Goal: Task Accomplishment & Management: Manage account settings

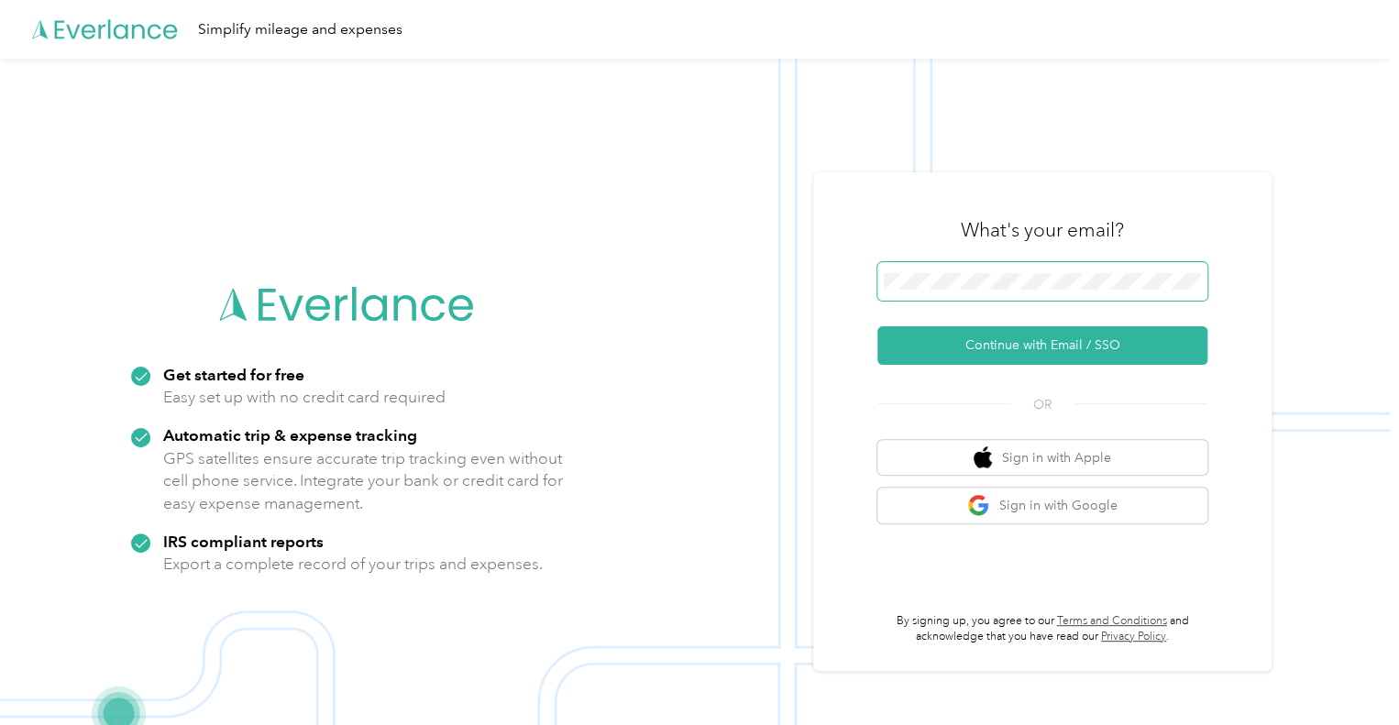
click at [1078, 271] on span at bounding box center [1042, 281] width 330 height 39
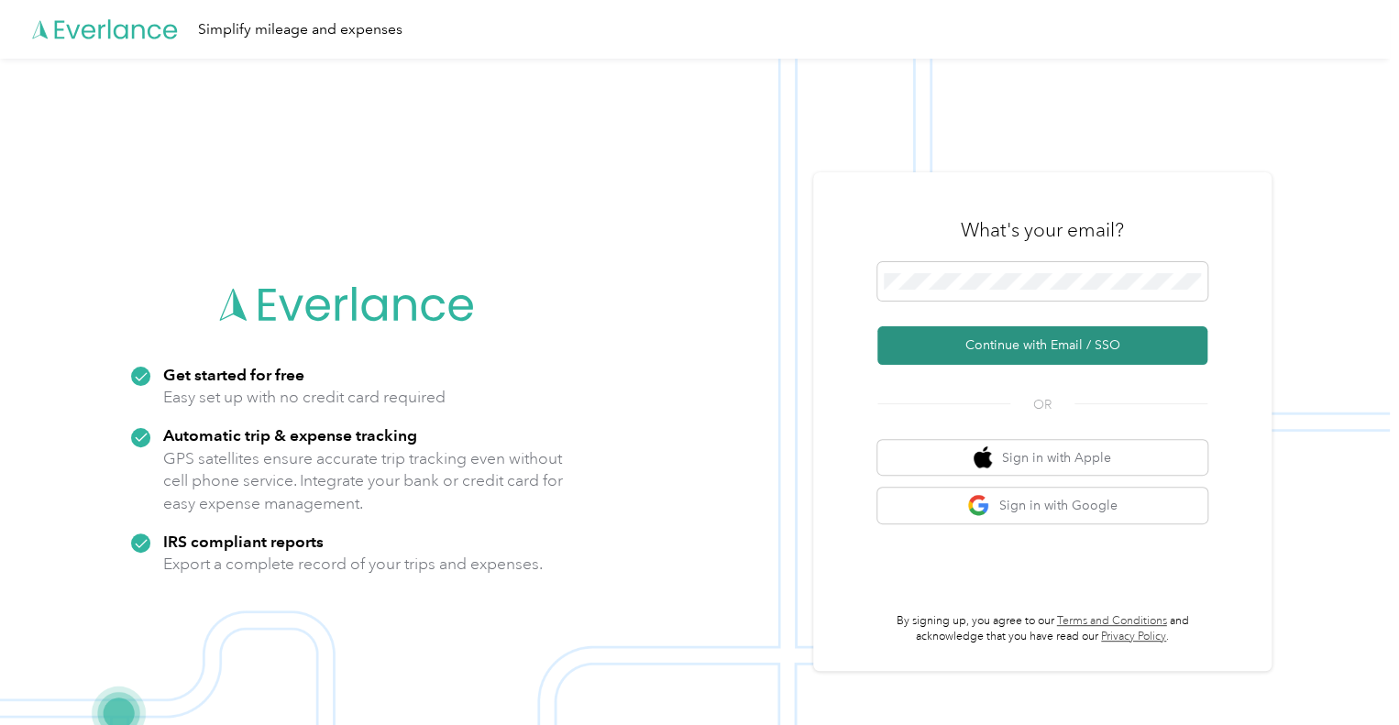
click at [1067, 344] on button "Continue with Email / SSO" at bounding box center [1042, 345] width 330 height 39
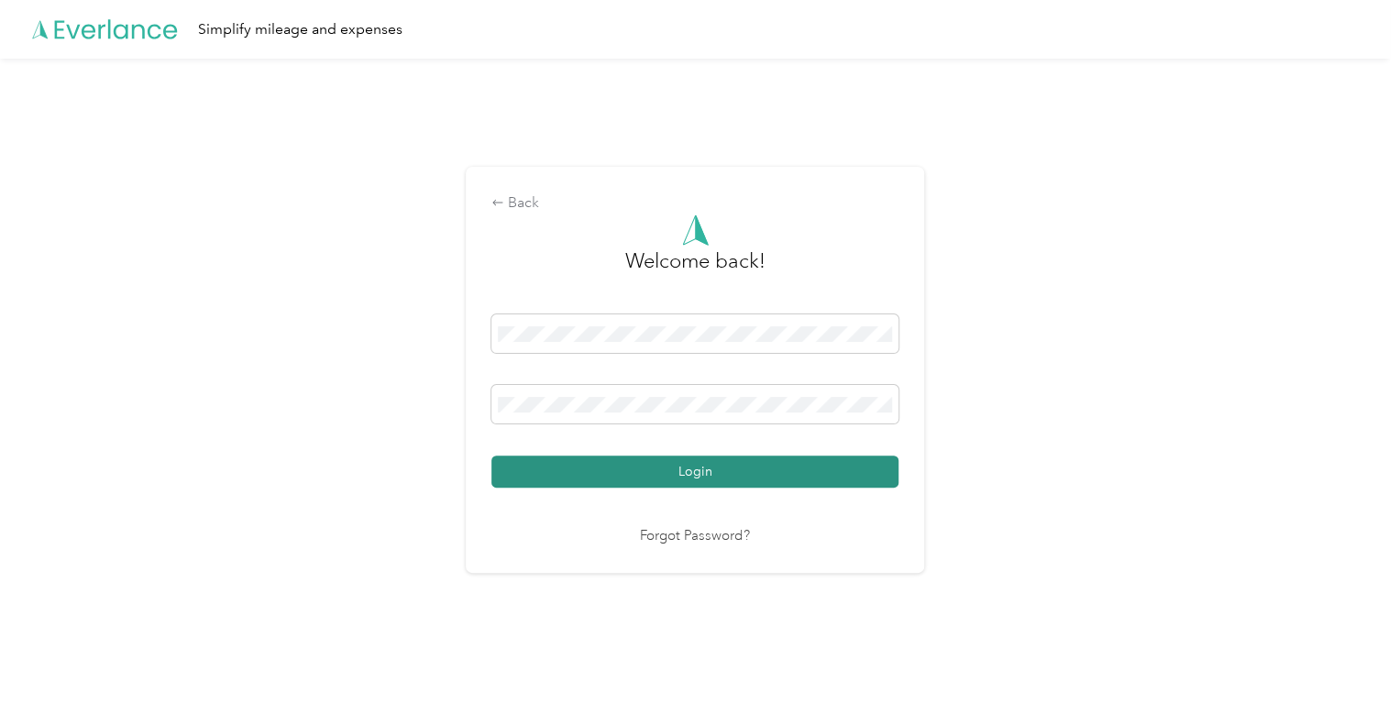
click at [693, 484] on button "Login" at bounding box center [694, 472] width 407 height 32
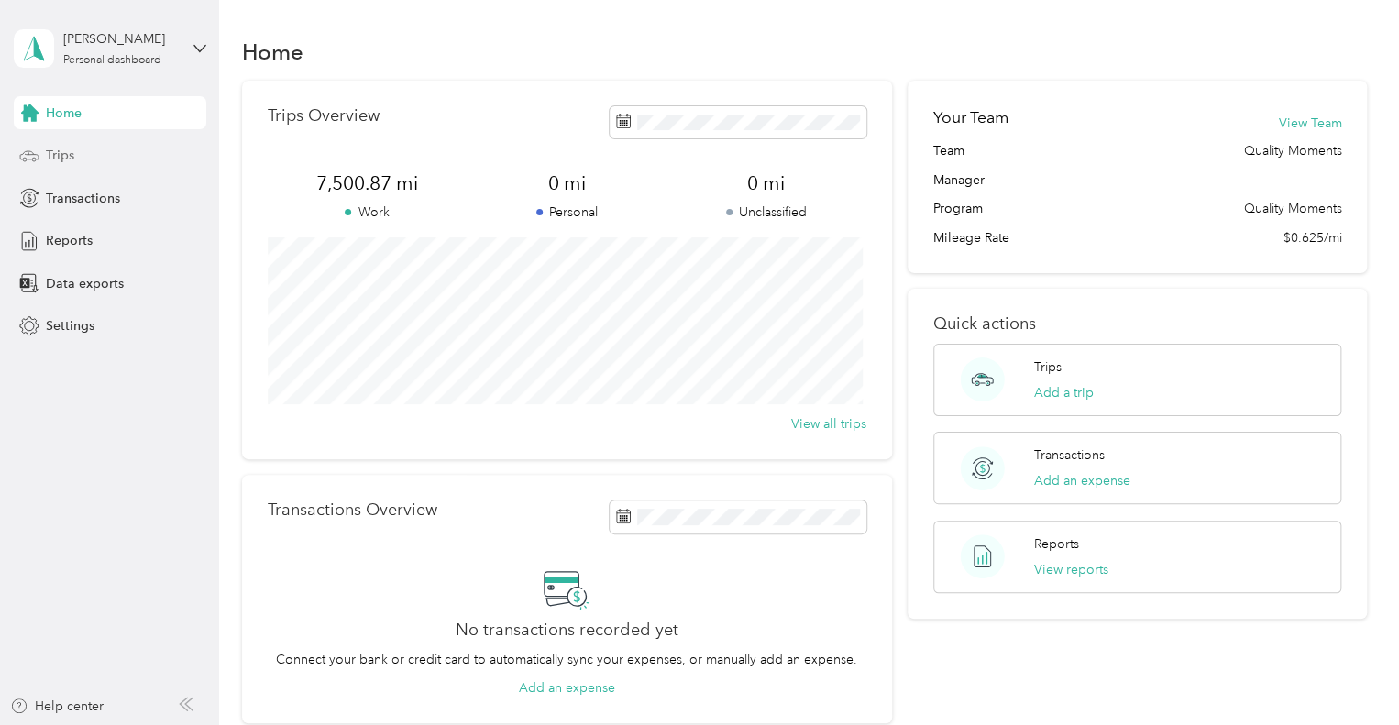
click at [60, 165] on div "Trips" at bounding box center [110, 155] width 193 height 33
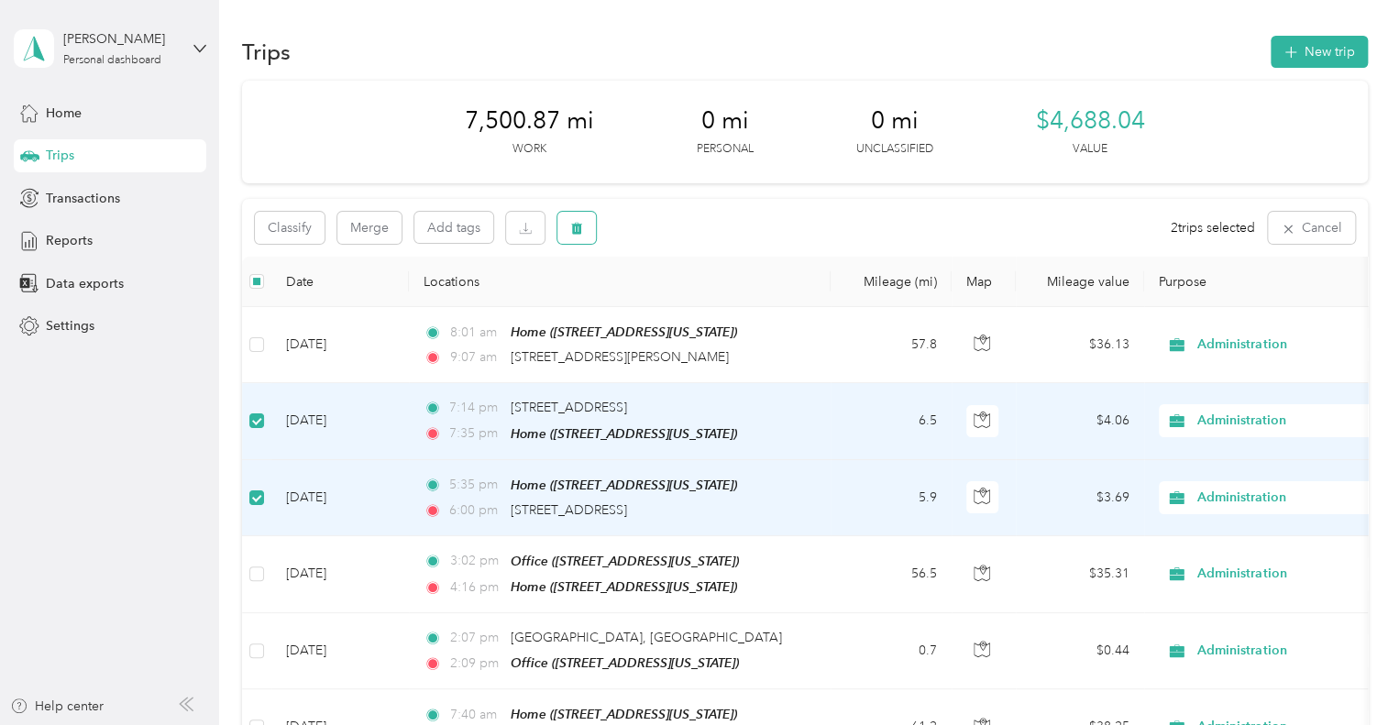
click at [587, 224] on button "button" at bounding box center [576, 228] width 39 height 32
click at [708, 314] on button "Yes" at bounding box center [713, 304] width 36 height 29
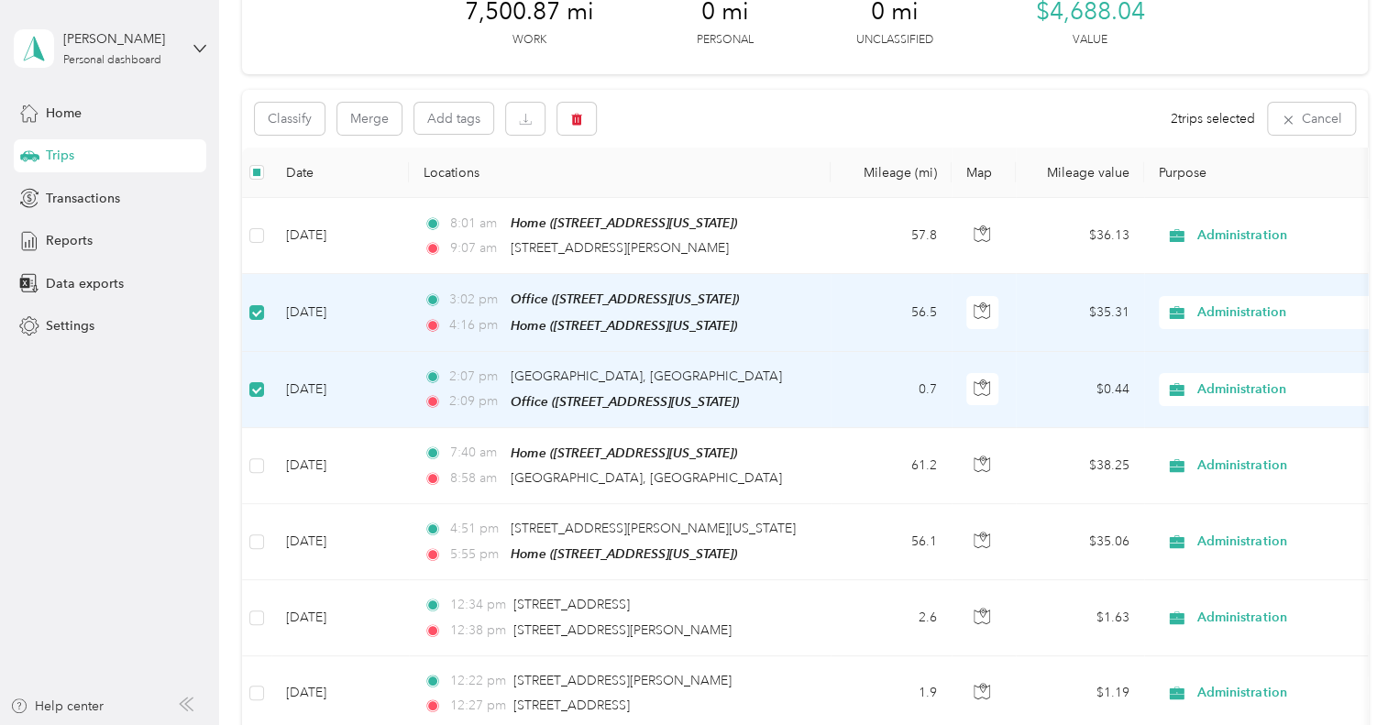
scroll to position [90, 0]
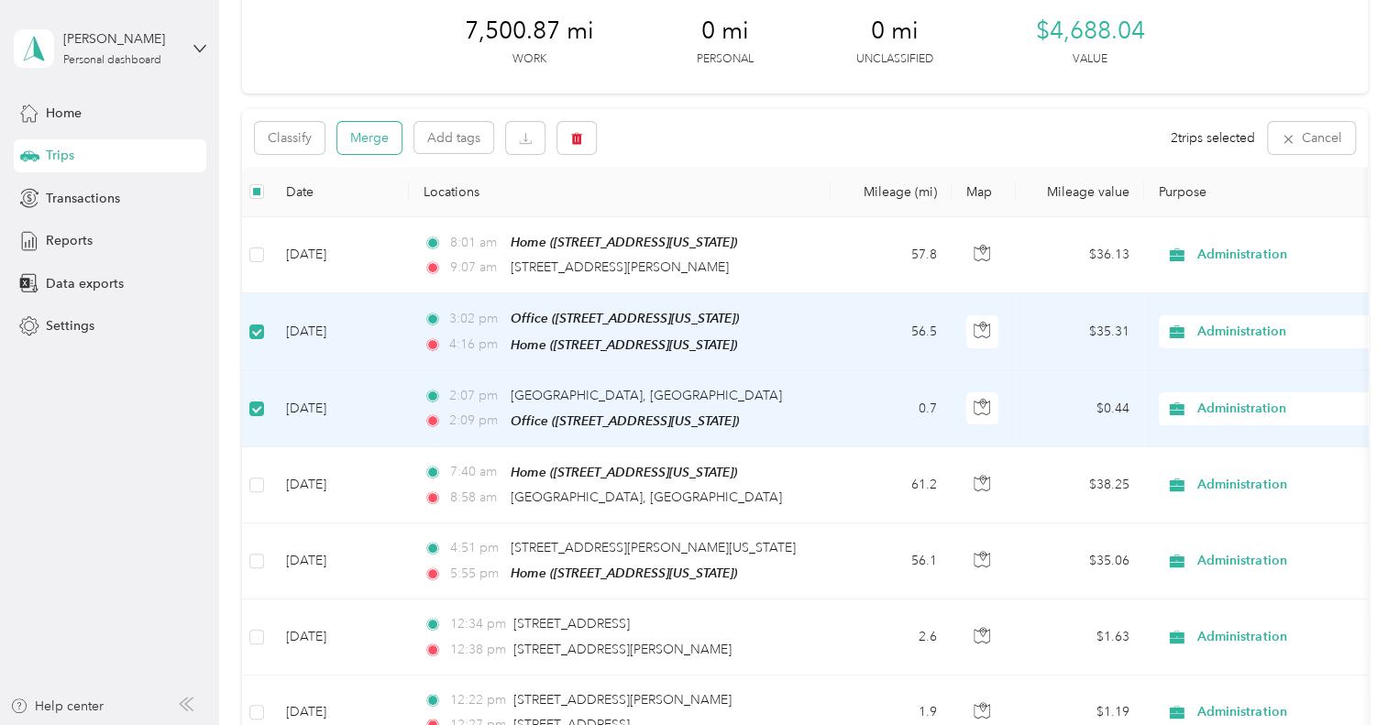
click at [374, 148] on button "Merge" at bounding box center [369, 138] width 64 height 32
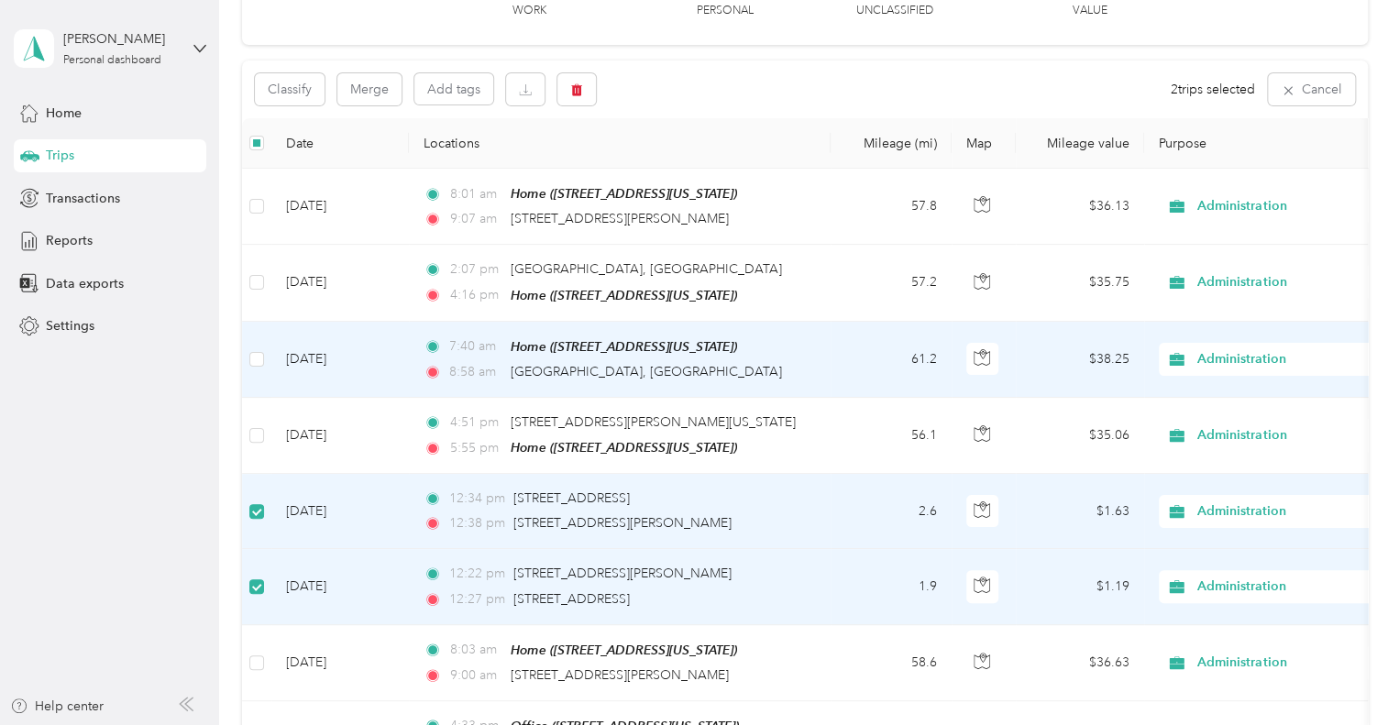
scroll to position [0, 0]
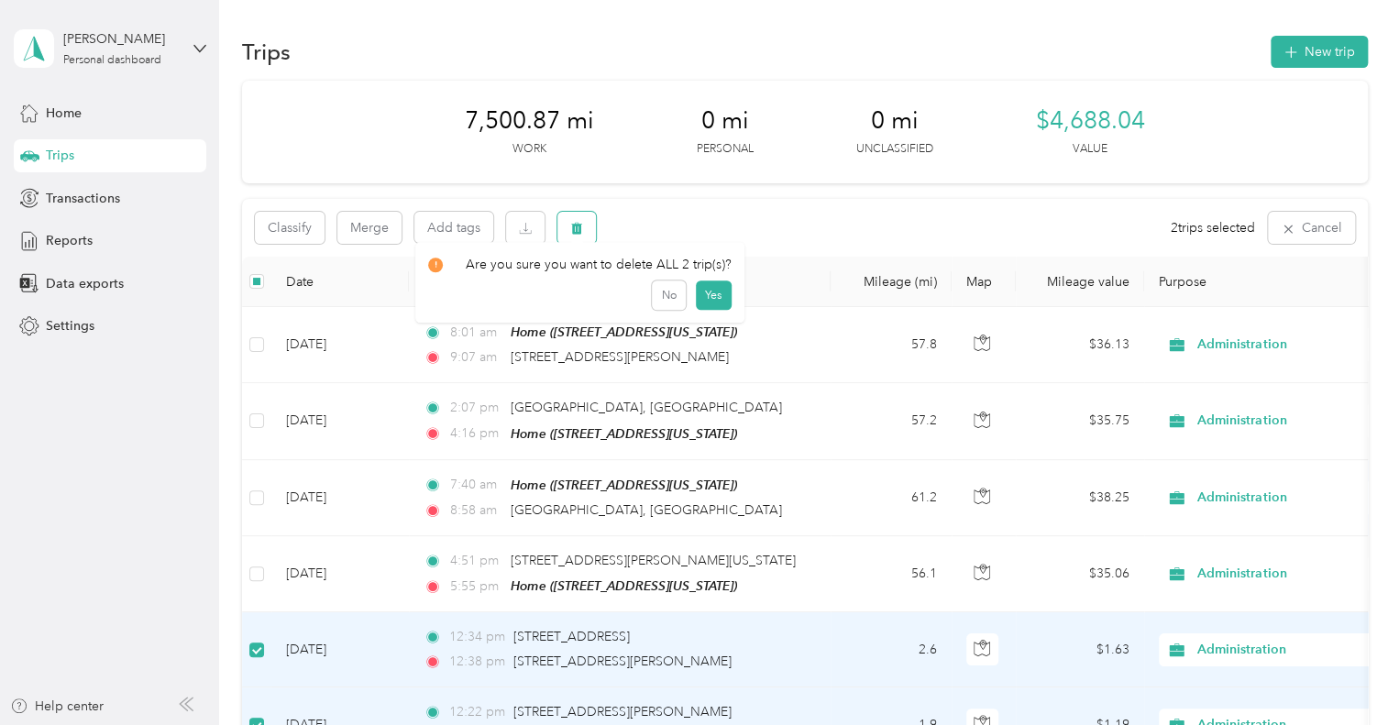
click at [578, 234] on icon "button" at bounding box center [576, 229] width 11 height 12
click at [708, 304] on button "Yes" at bounding box center [713, 304] width 36 height 29
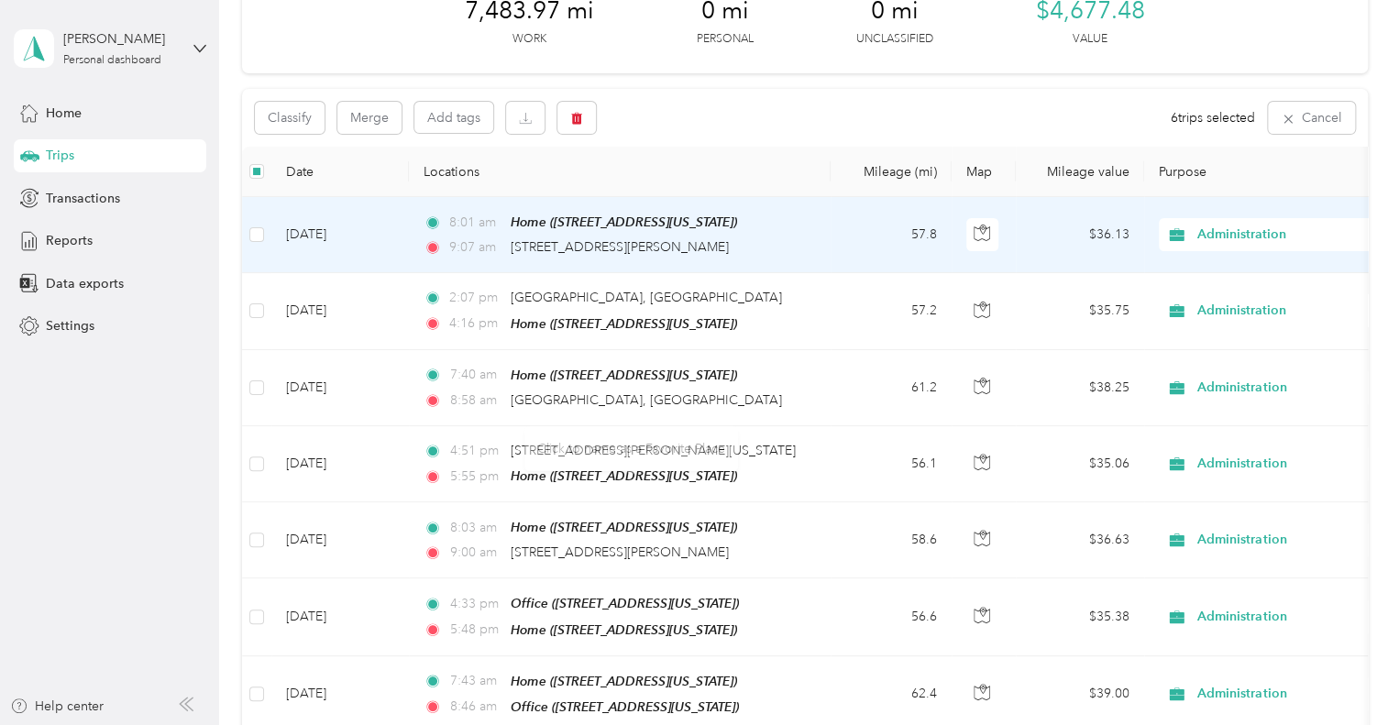
scroll to position [90, 0]
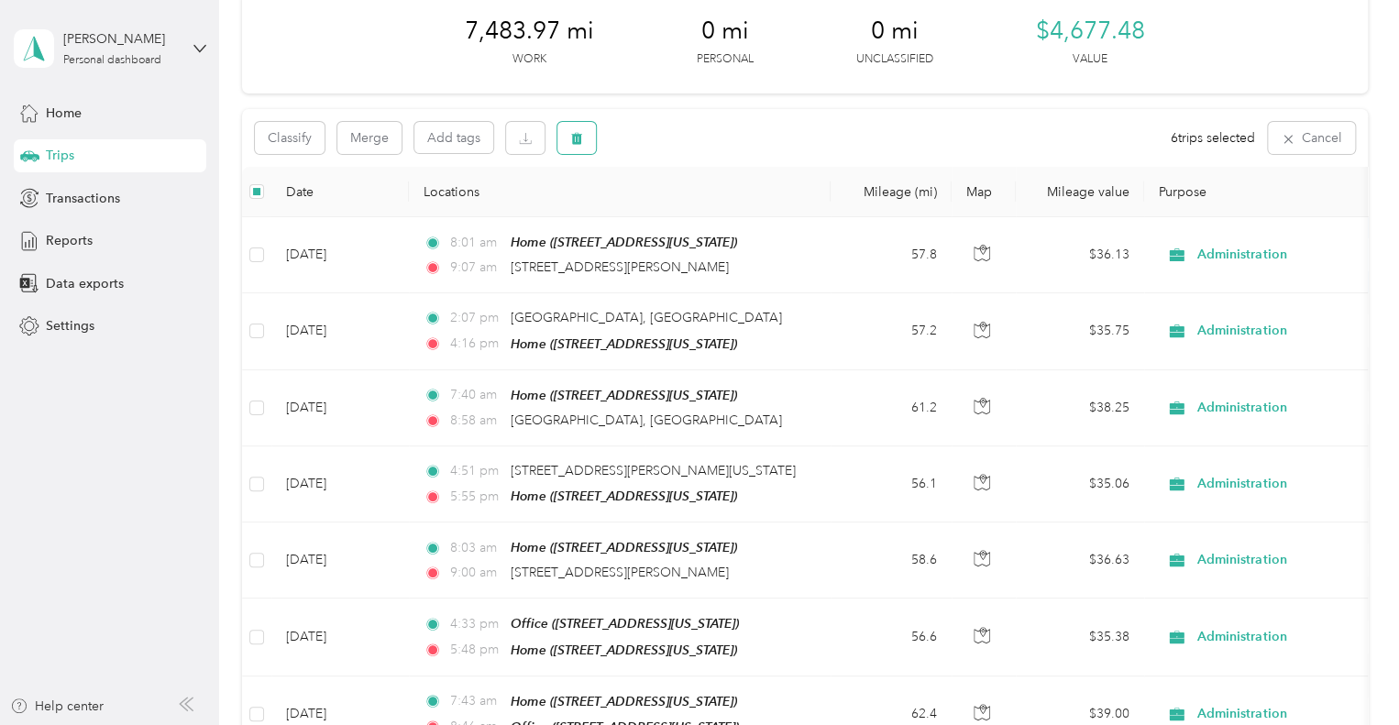
click at [584, 140] on button "button" at bounding box center [576, 138] width 39 height 32
click at [706, 215] on button "Yes" at bounding box center [713, 214] width 36 height 29
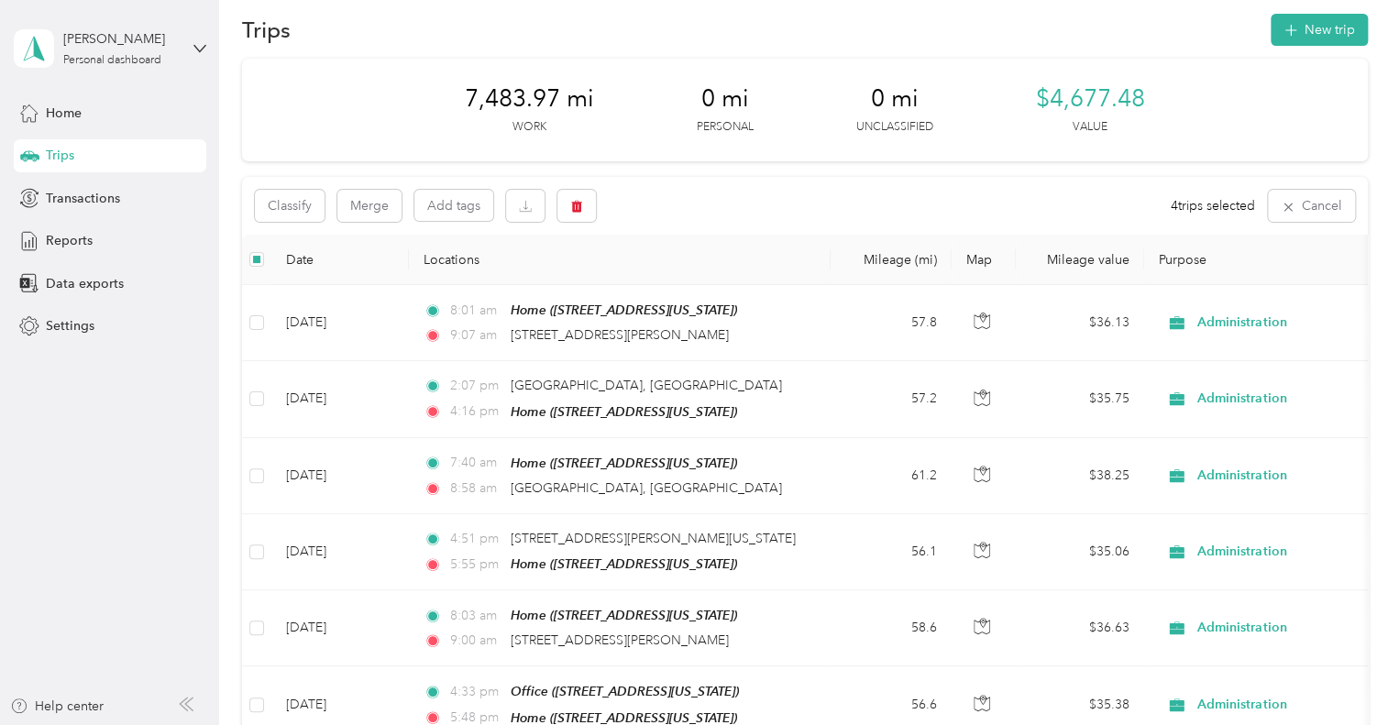
scroll to position [0, 0]
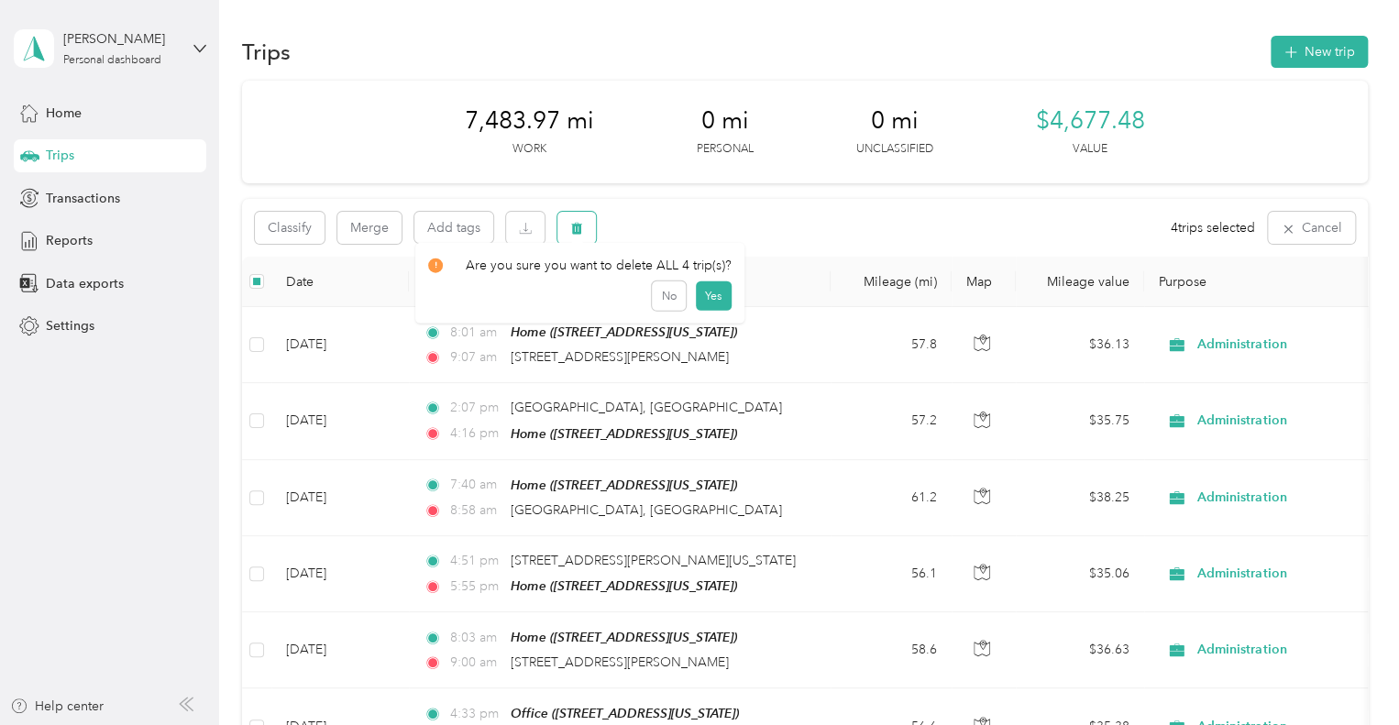
click at [590, 228] on button "button" at bounding box center [576, 228] width 39 height 32
click at [708, 306] on button "Yes" at bounding box center [713, 304] width 36 height 29
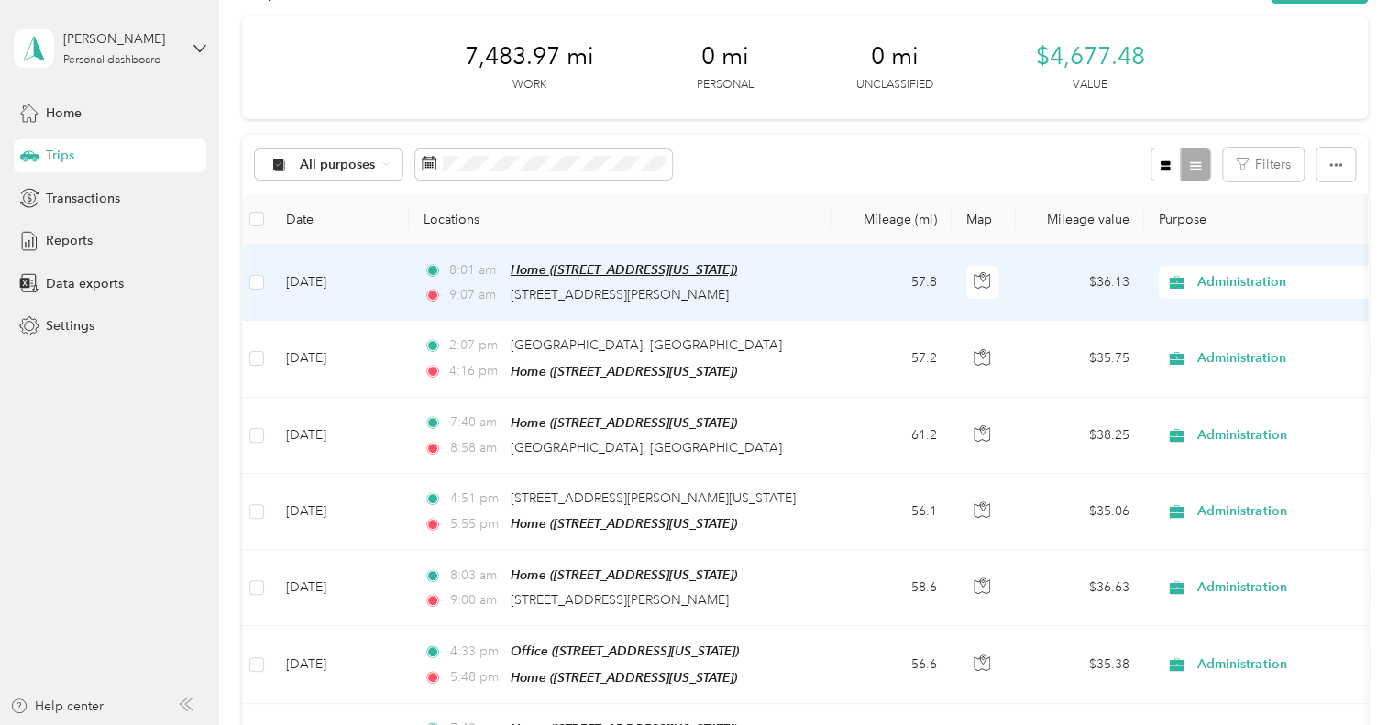
scroll to position [92, 0]
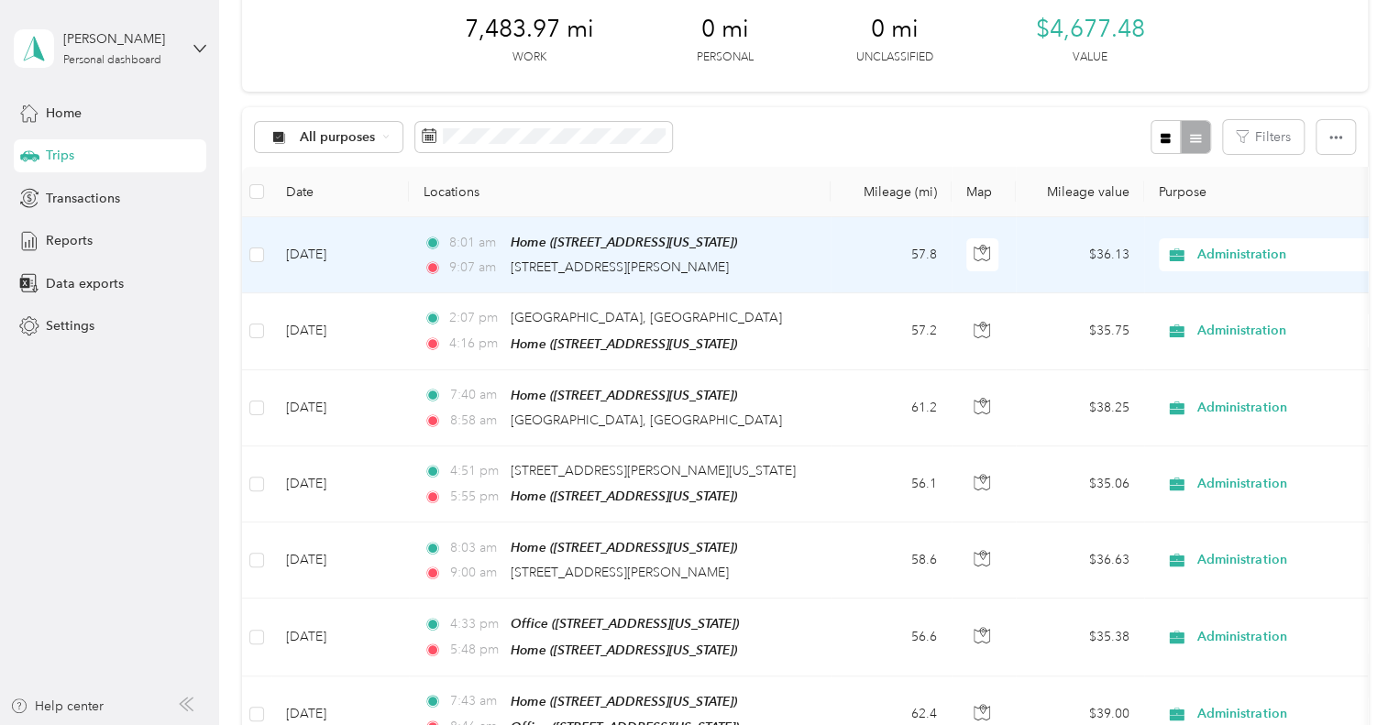
click at [836, 267] on td "57.8" at bounding box center [891, 255] width 121 height 76
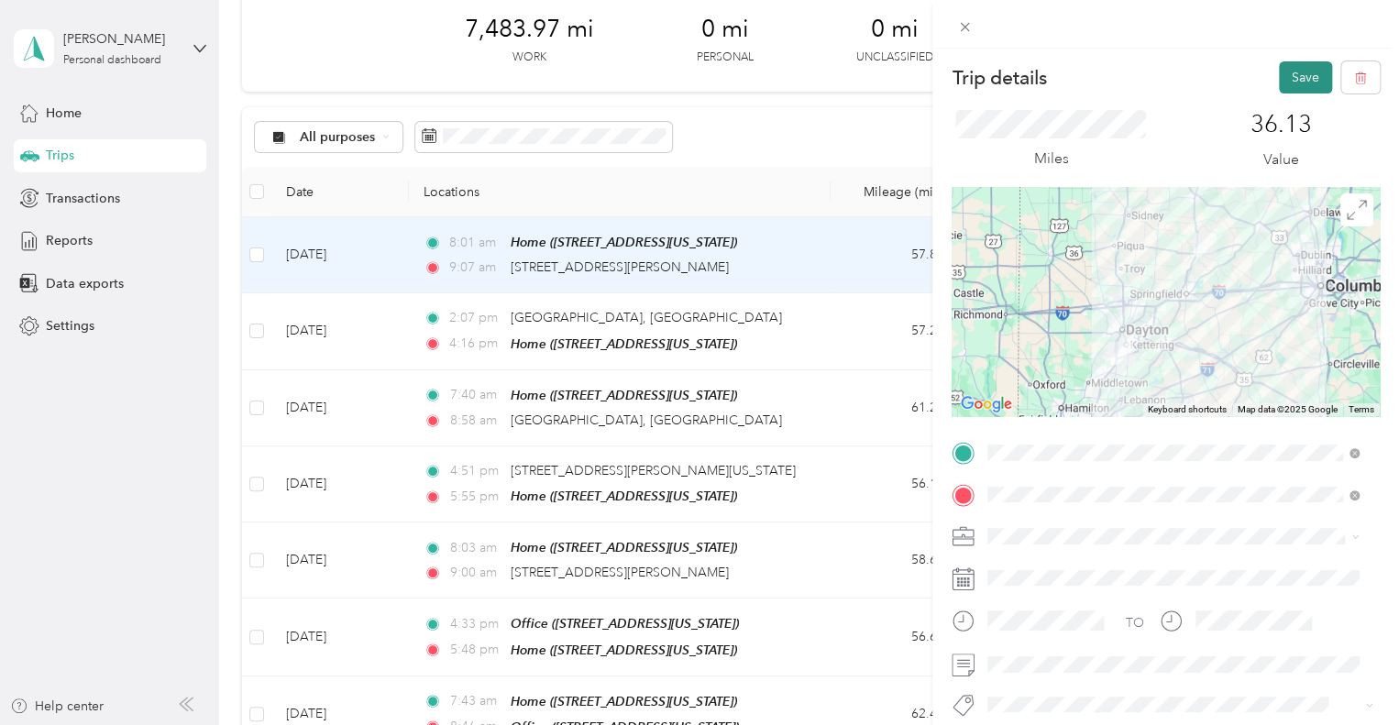
click at [1302, 69] on button "Save" at bounding box center [1305, 77] width 53 height 32
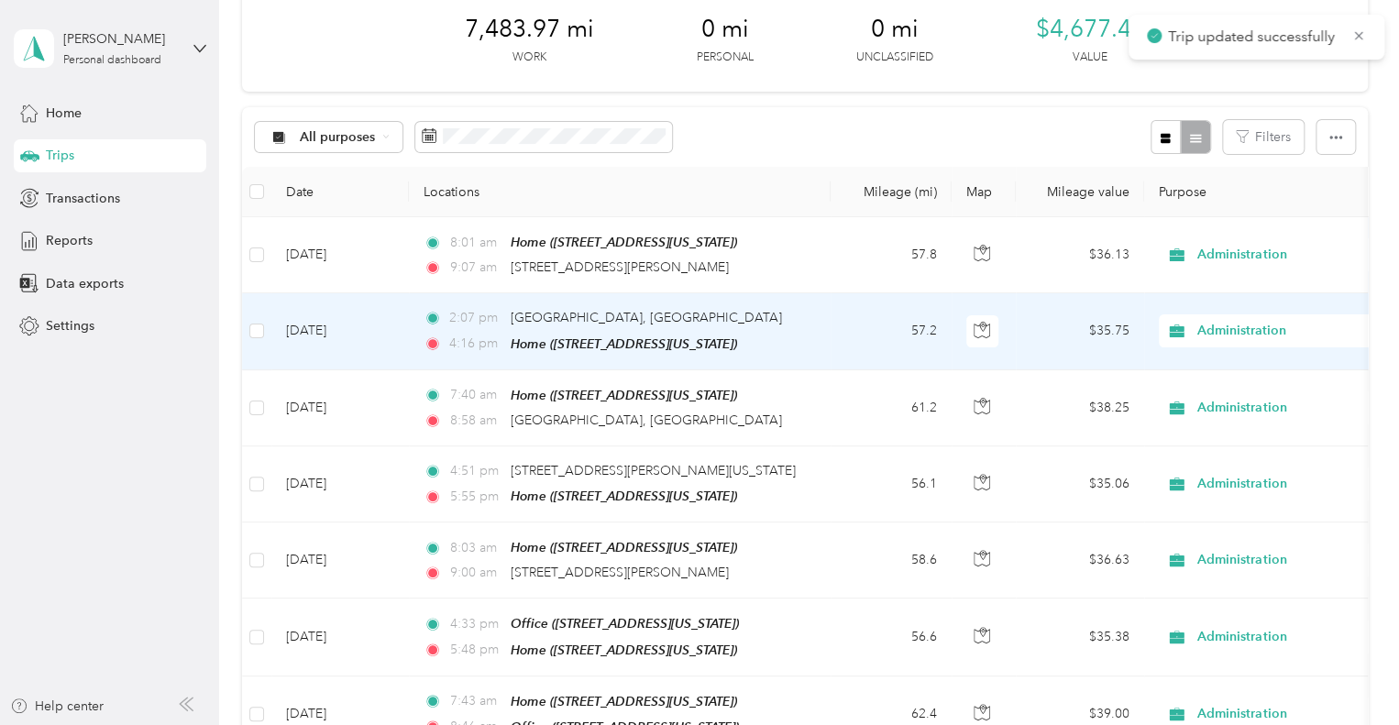
click at [822, 313] on td "2:07 pm [GEOGRAPHIC_DATA], [GEOGRAPHIC_DATA] 4:16 pm Home ([STREET_ADDRESS][US_…" at bounding box center [620, 331] width 422 height 76
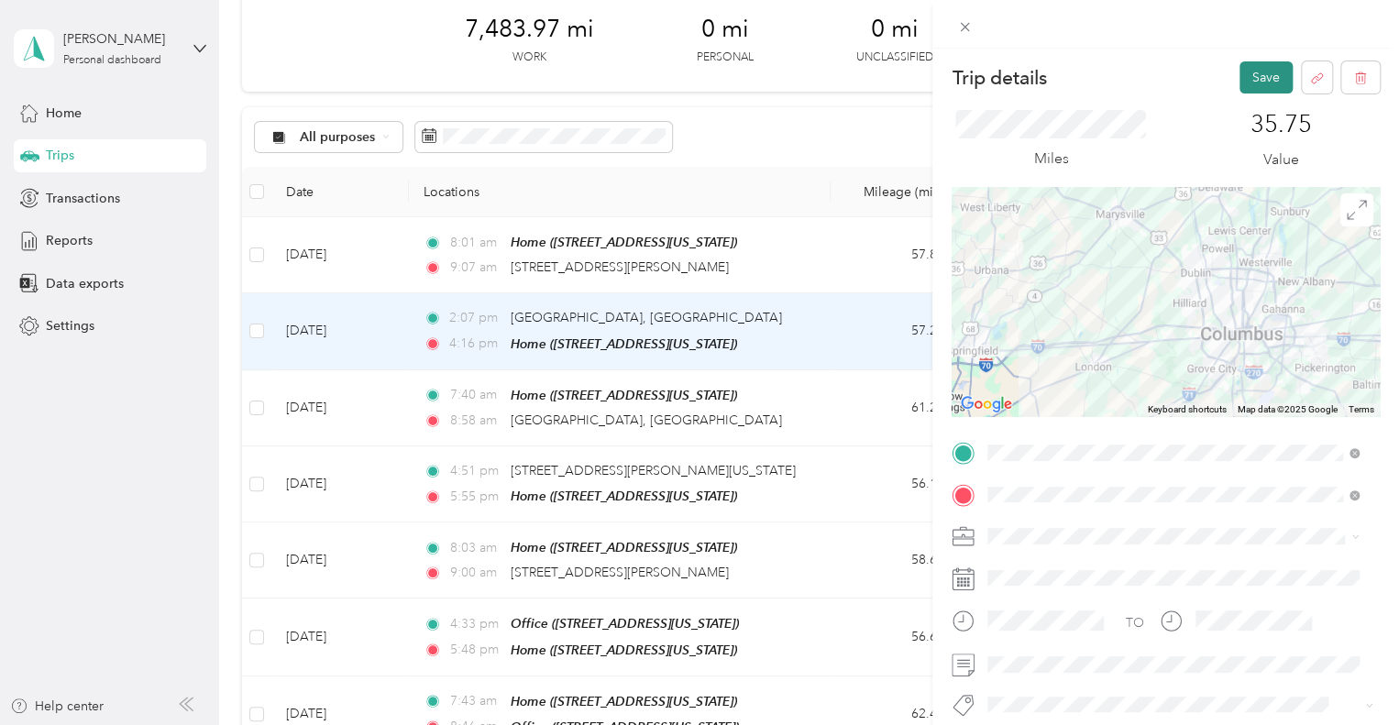
click at [1252, 75] on button "Save" at bounding box center [1266, 77] width 53 height 32
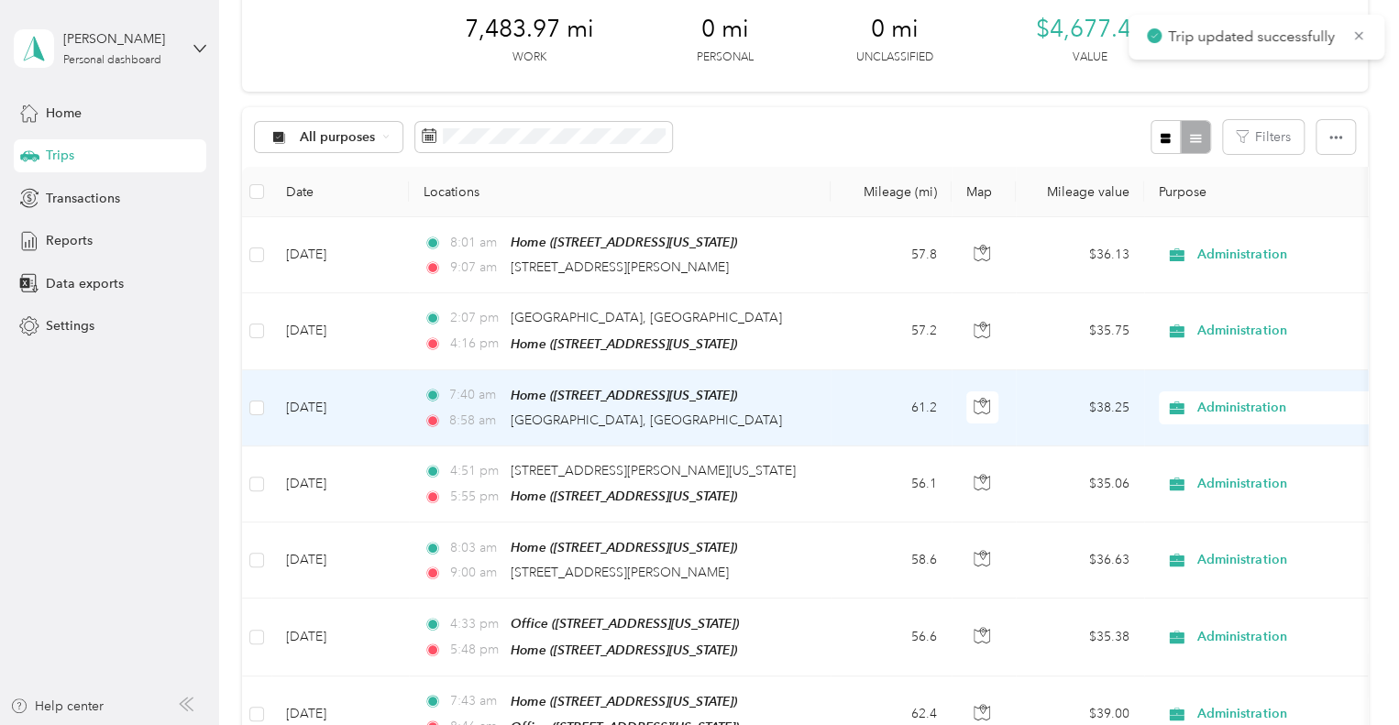
click at [734, 418] on div "8:58 am Pickerington, [GEOGRAPHIC_DATA]" at bounding box center [616, 421] width 385 height 20
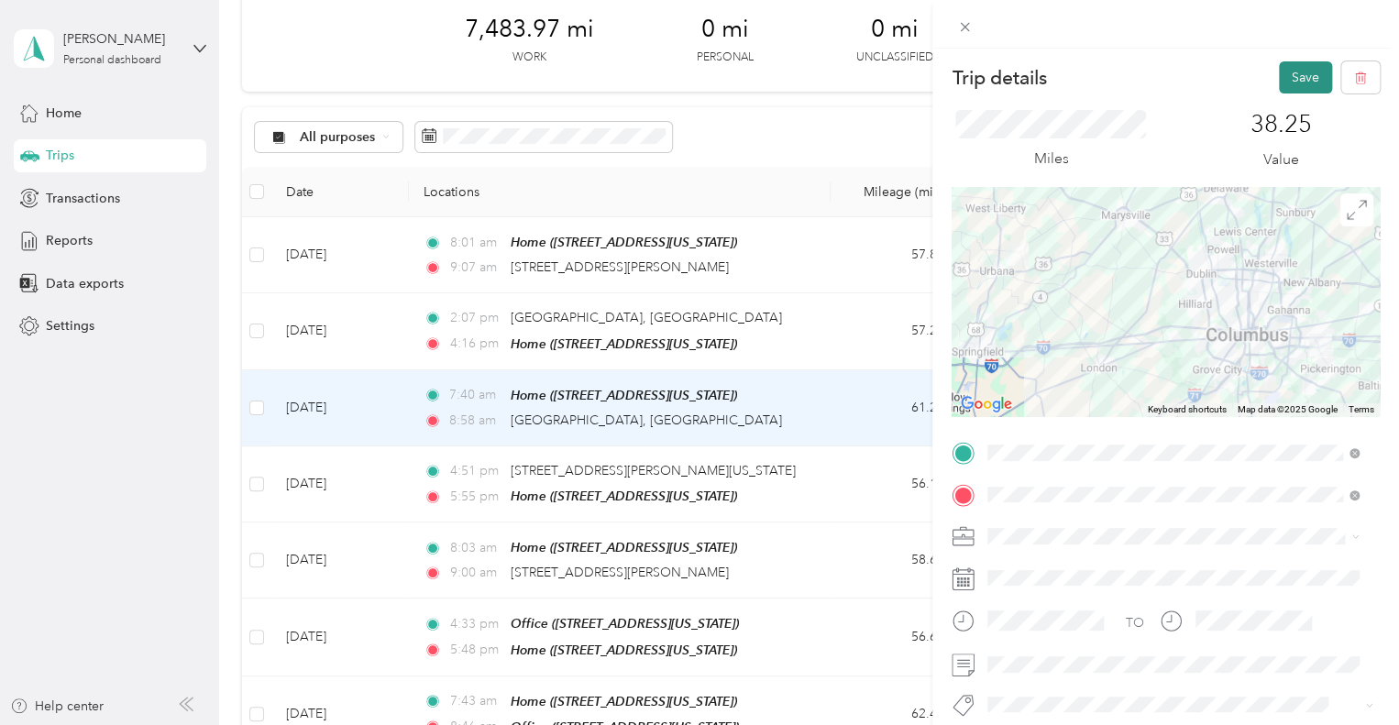
click at [1303, 68] on button "Save" at bounding box center [1305, 77] width 53 height 32
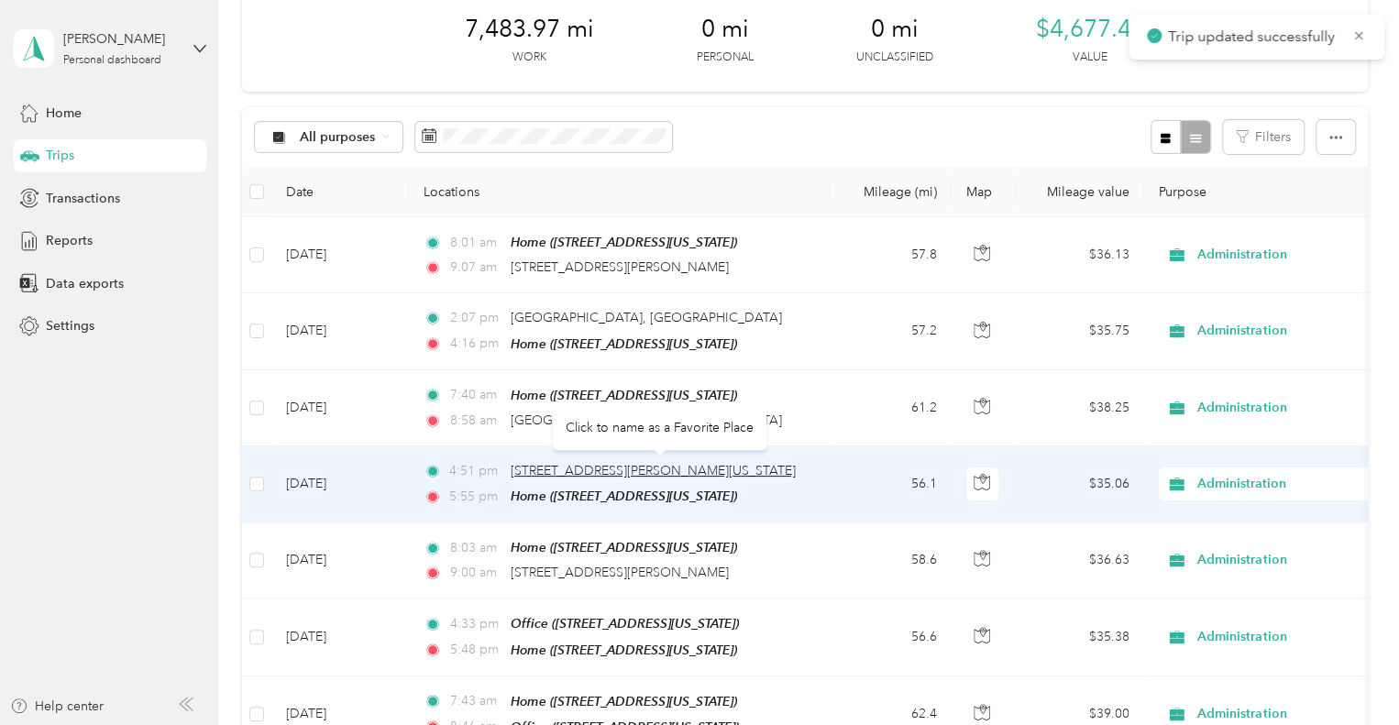
click at [796, 472] on span "[STREET_ADDRESS][PERSON_NAME][US_STATE]" at bounding box center [653, 471] width 285 height 16
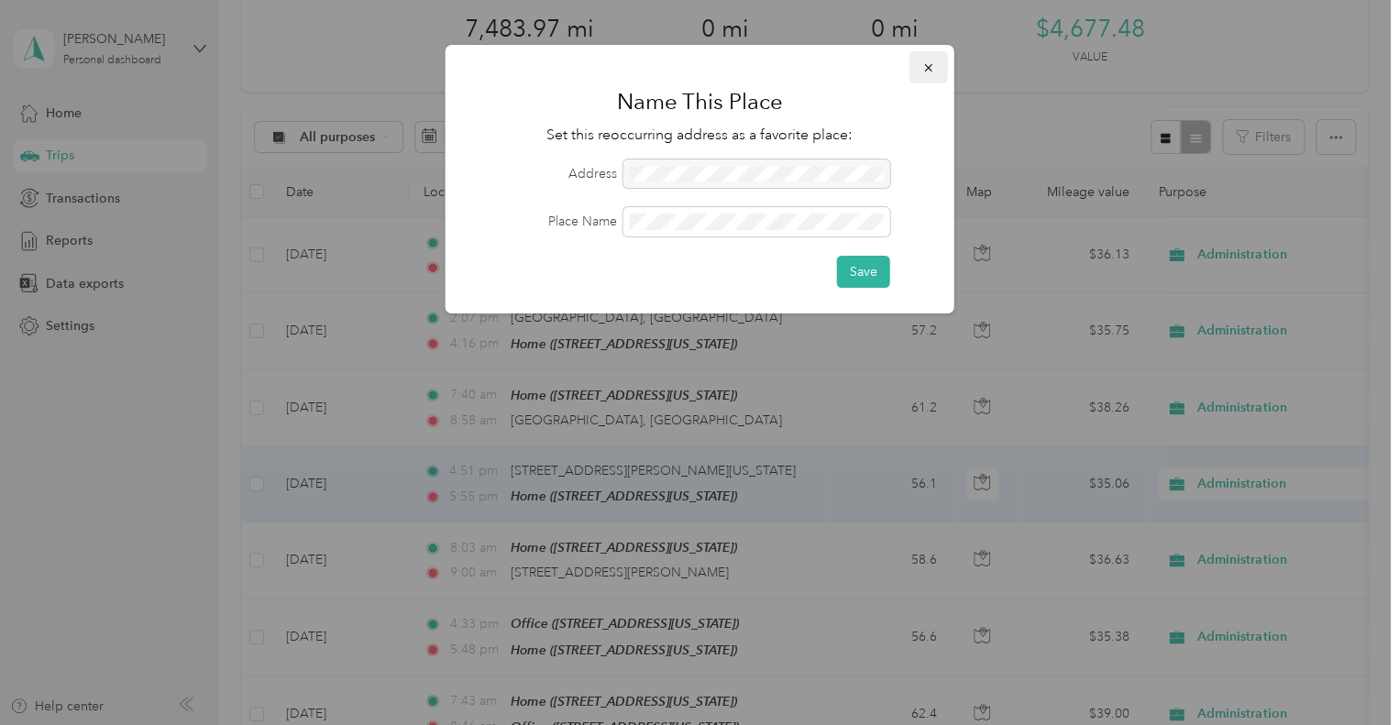
click at [932, 66] on icon "button" at bounding box center [928, 67] width 13 height 13
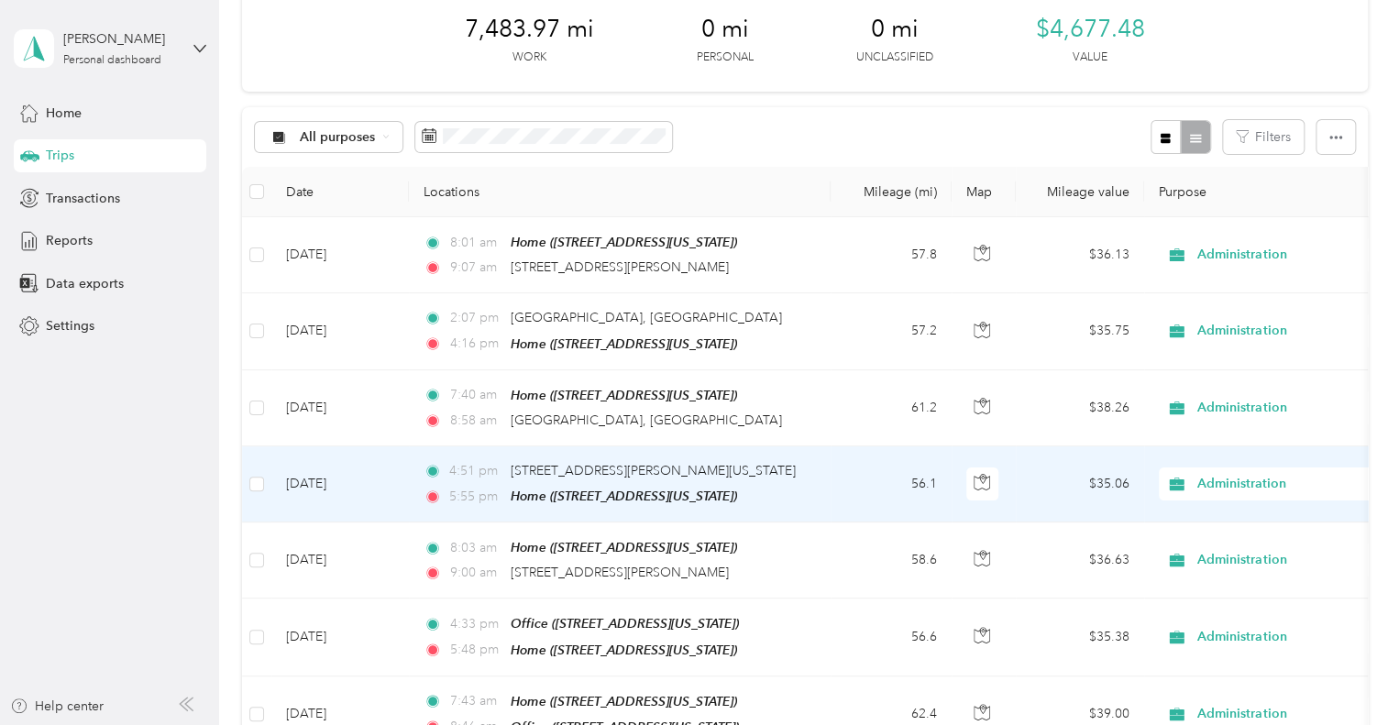
click at [848, 487] on td "56.1" at bounding box center [891, 485] width 121 height 76
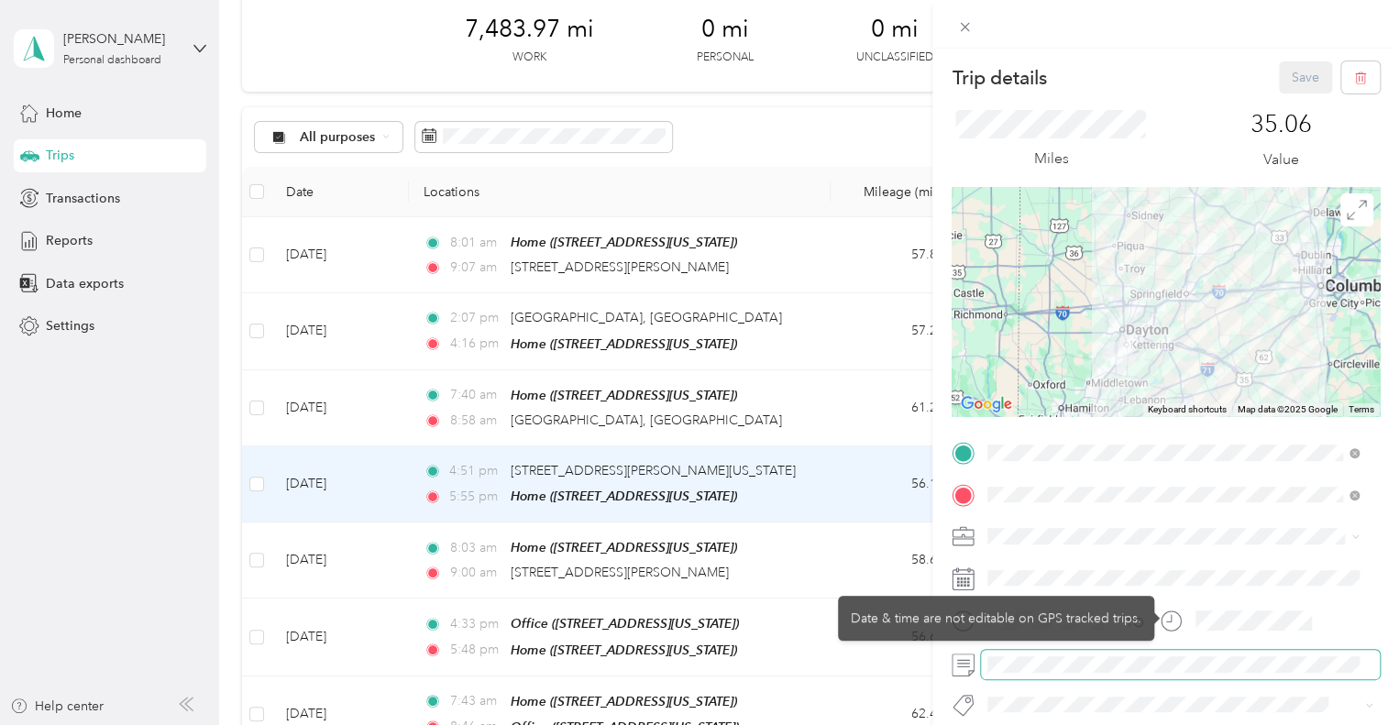
click at [1181, 673] on span at bounding box center [1180, 664] width 399 height 29
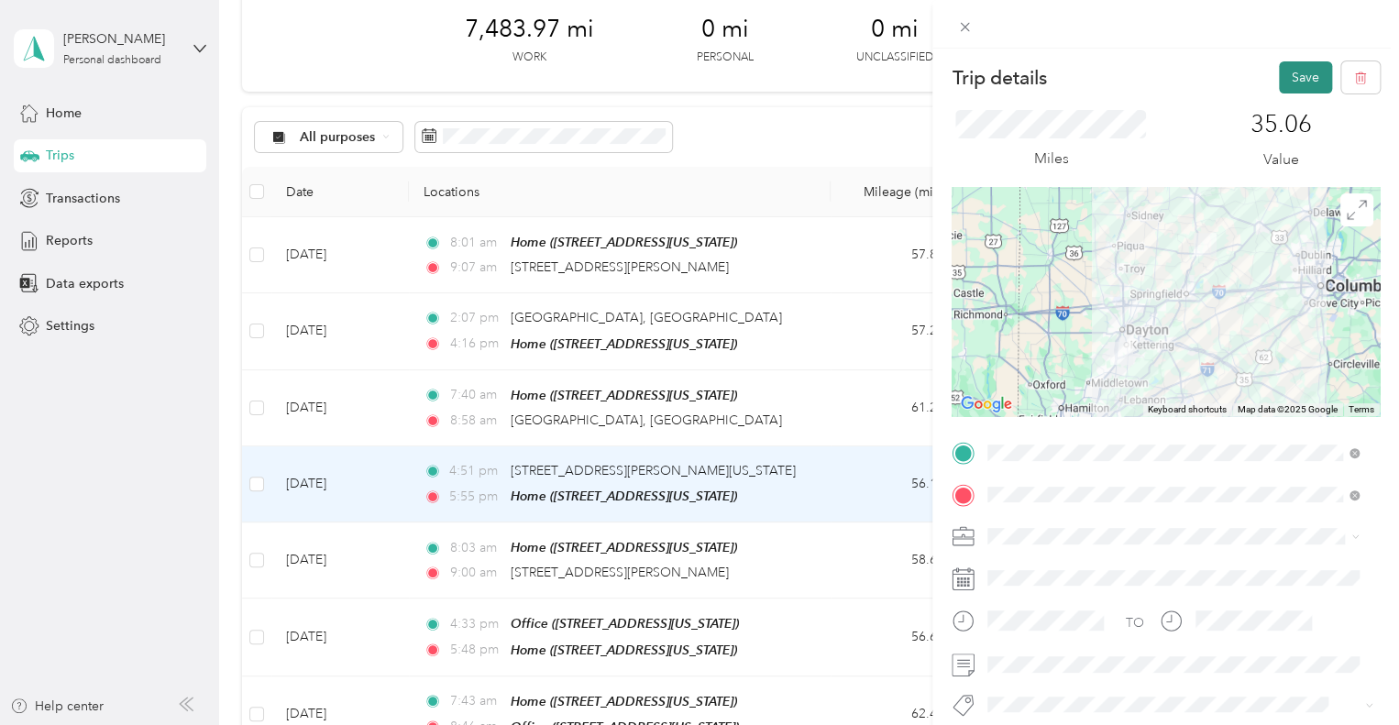
click at [1291, 64] on button "Save" at bounding box center [1305, 77] width 53 height 32
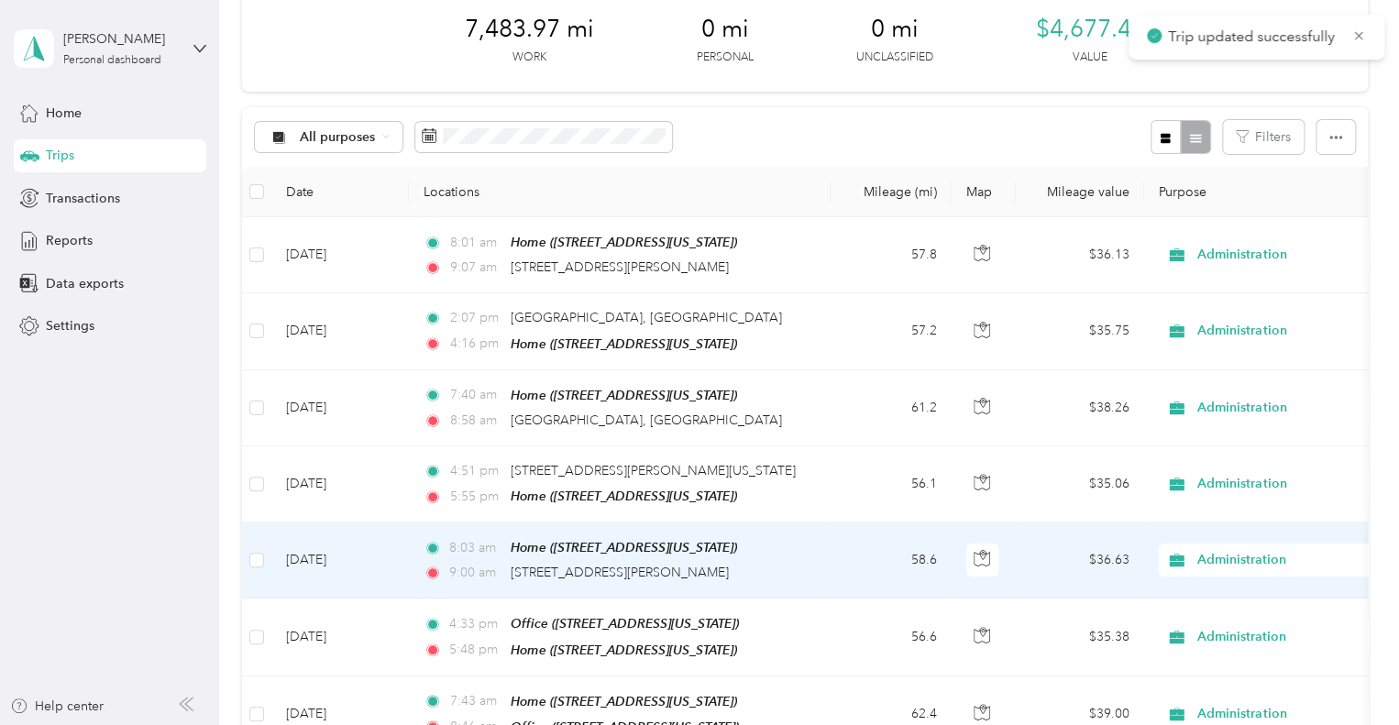
click at [790, 563] on div "9:00 am [STREET_ADDRESS][PERSON_NAME]" at bounding box center [616, 573] width 385 height 20
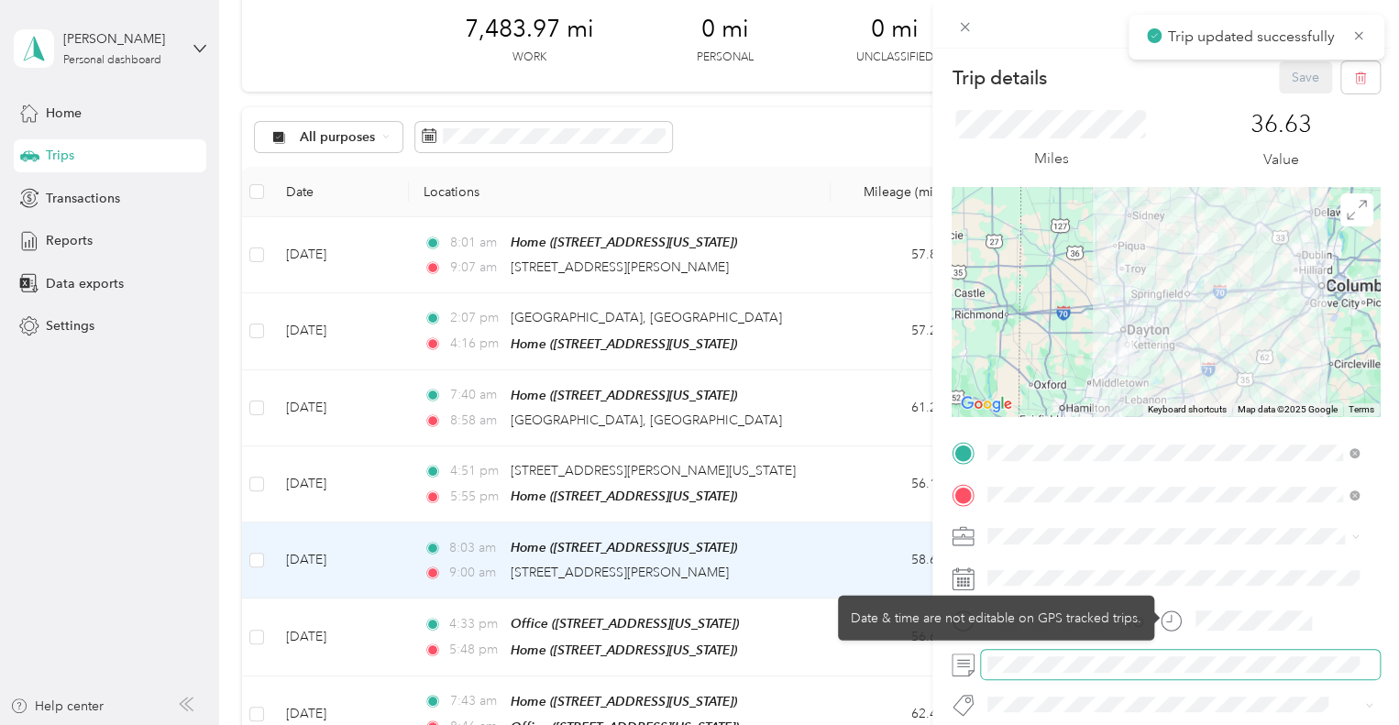
click at [1184, 673] on span at bounding box center [1180, 664] width 399 height 29
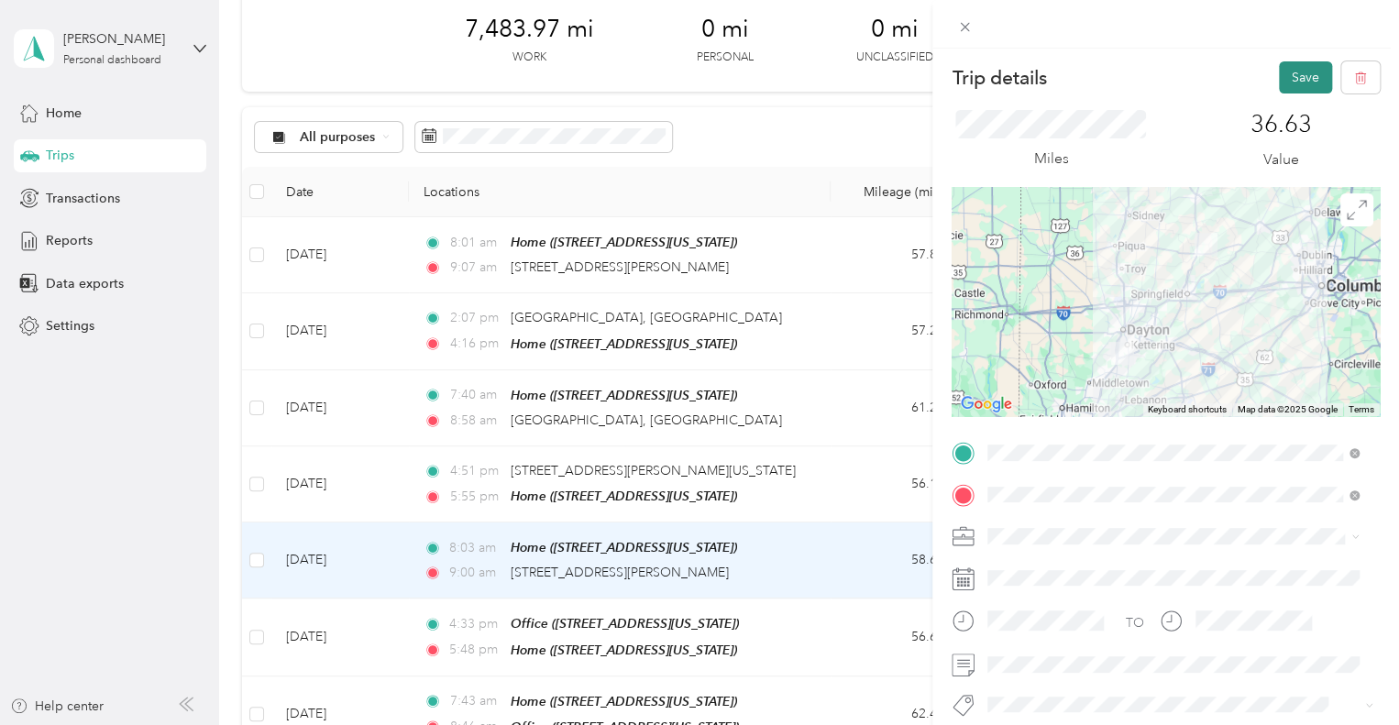
click at [1286, 73] on button "Save" at bounding box center [1305, 77] width 53 height 32
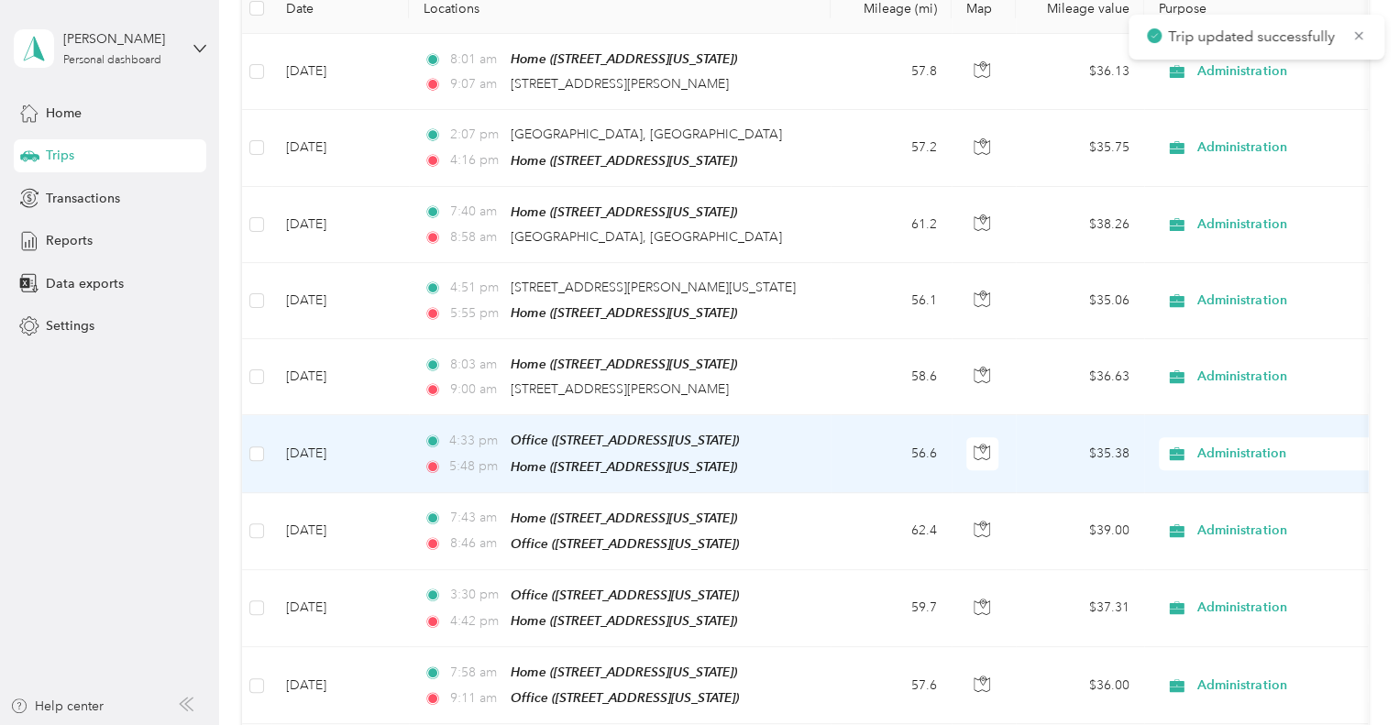
scroll to position [367, 0]
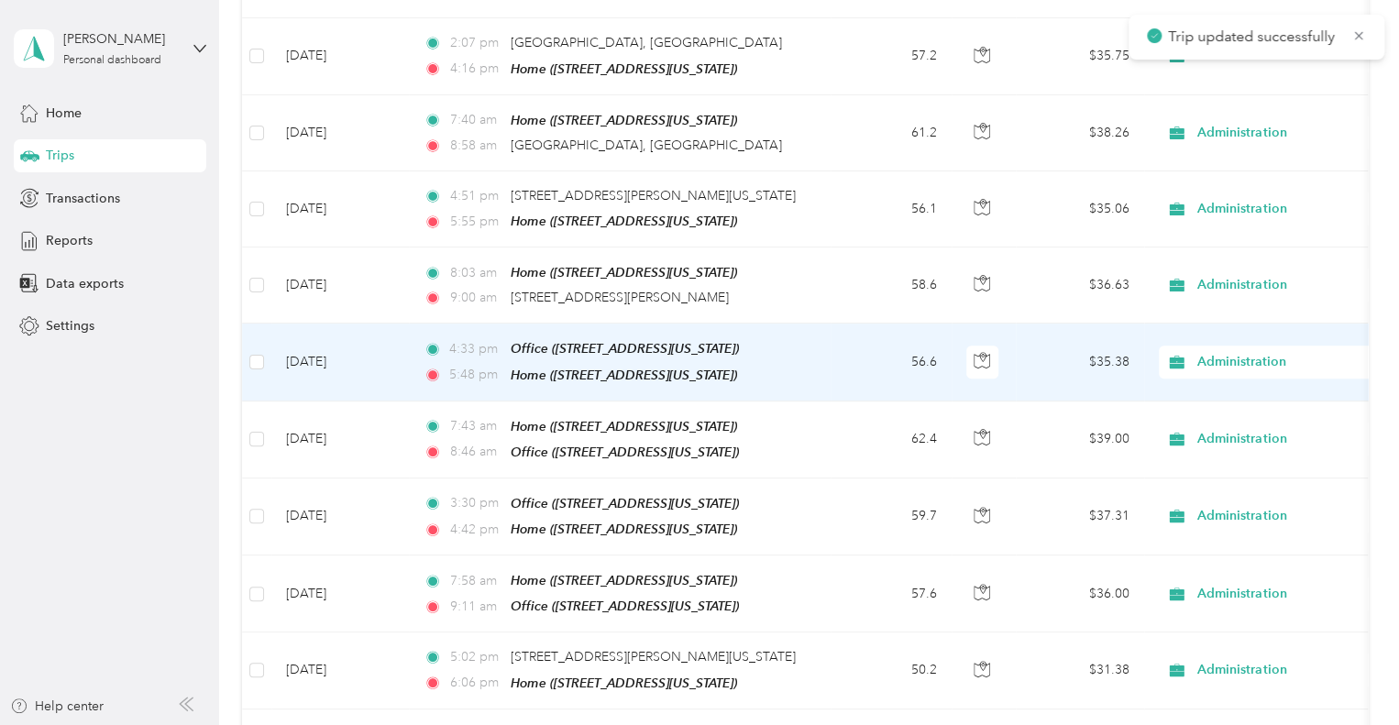
click at [831, 352] on td "56.6" at bounding box center [891, 362] width 121 height 77
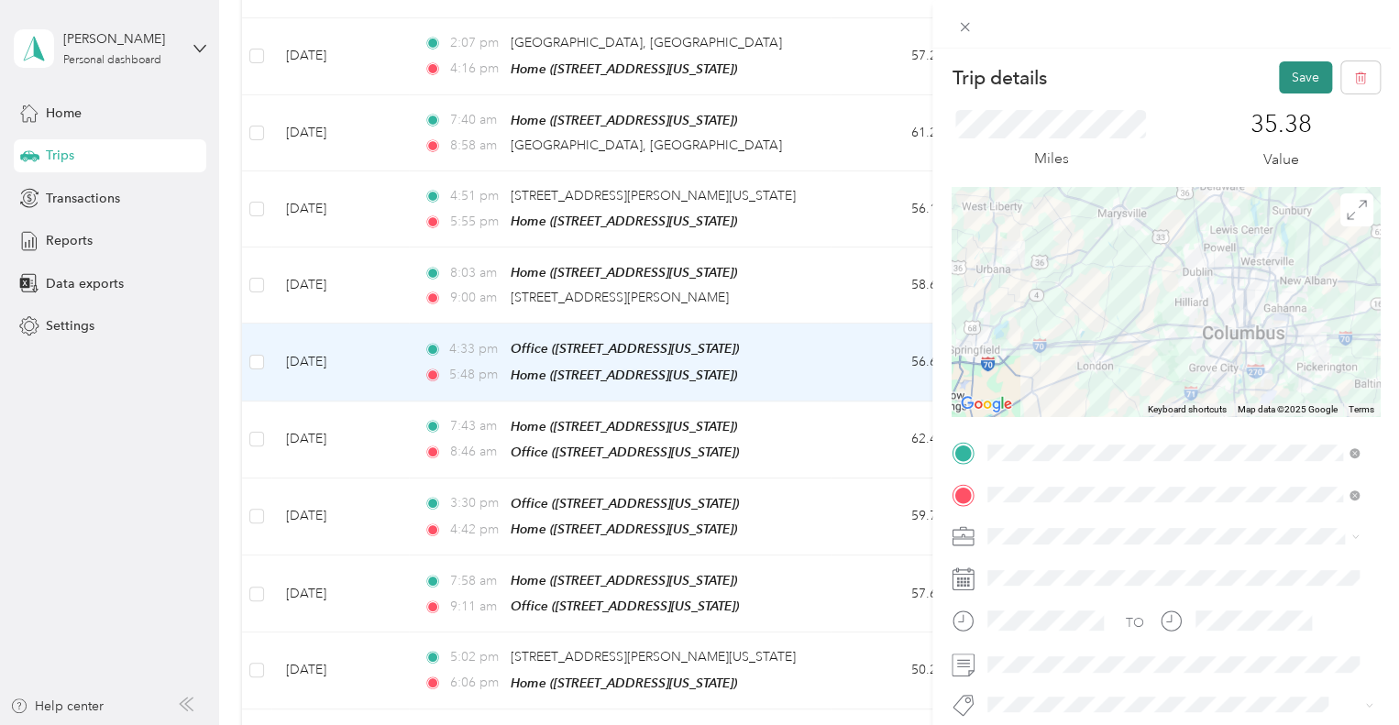
click at [1292, 75] on button "Save" at bounding box center [1305, 77] width 53 height 32
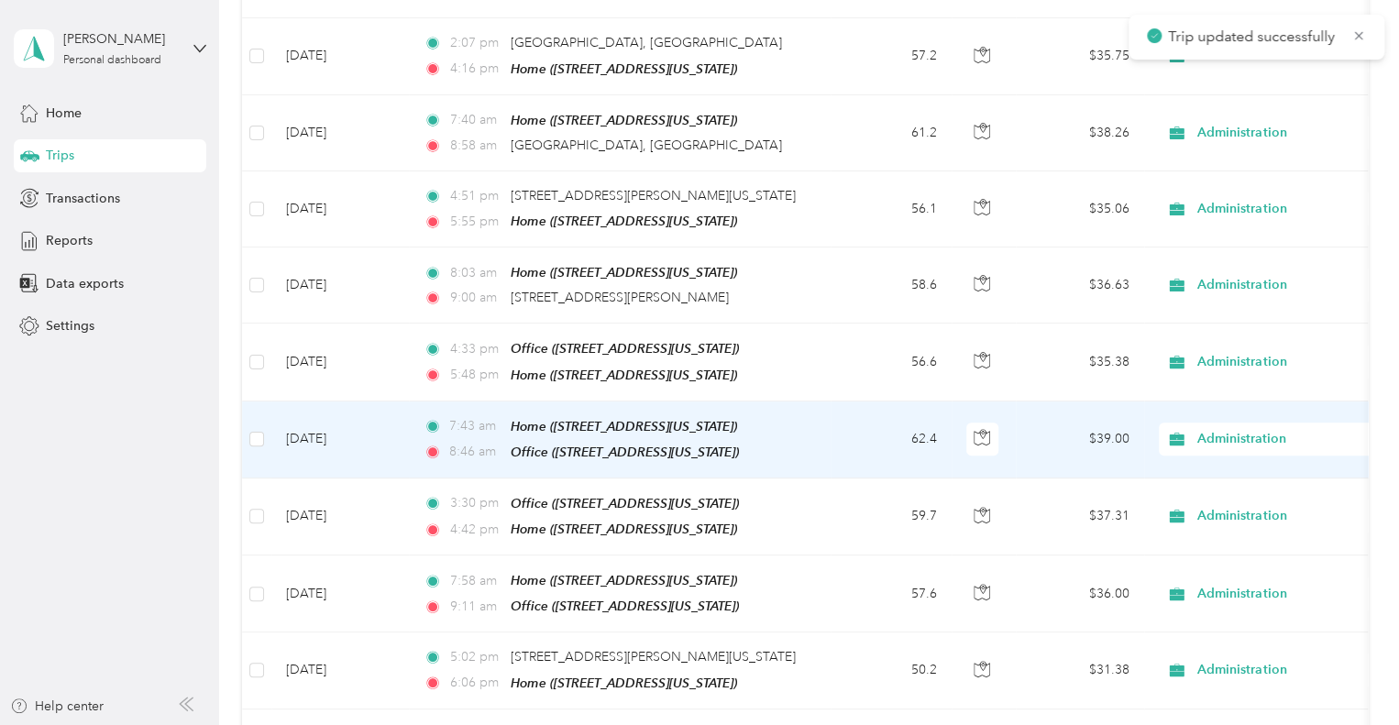
click at [823, 434] on td "7:43 am Home ([STREET_ADDRESS][US_STATE]) 8:46 am Office ([STREET_ADDRESS][US_S…" at bounding box center [620, 440] width 422 height 77
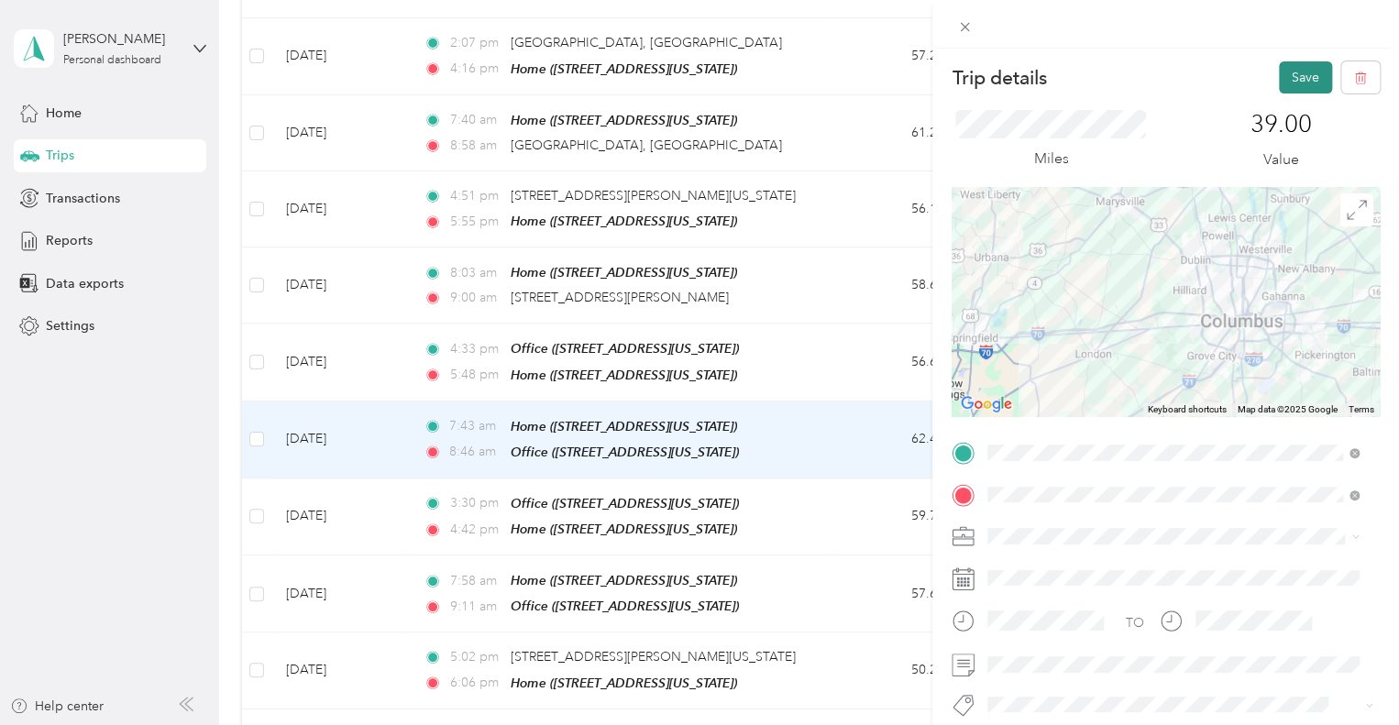
click at [1291, 83] on button "Save" at bounding box center [1305, 77] width 53 height 32
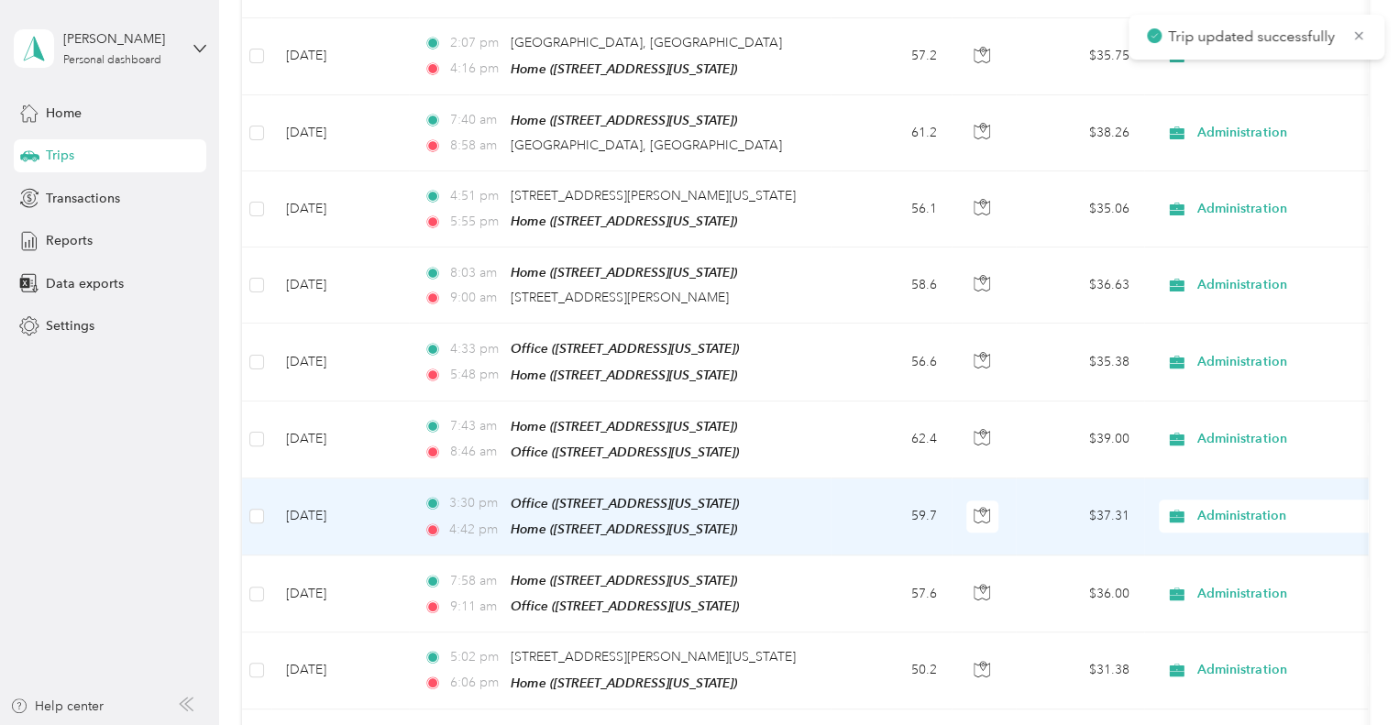
click at [854, 521] on td "59.7" at bounding box center [891, 517] width 121 height 77
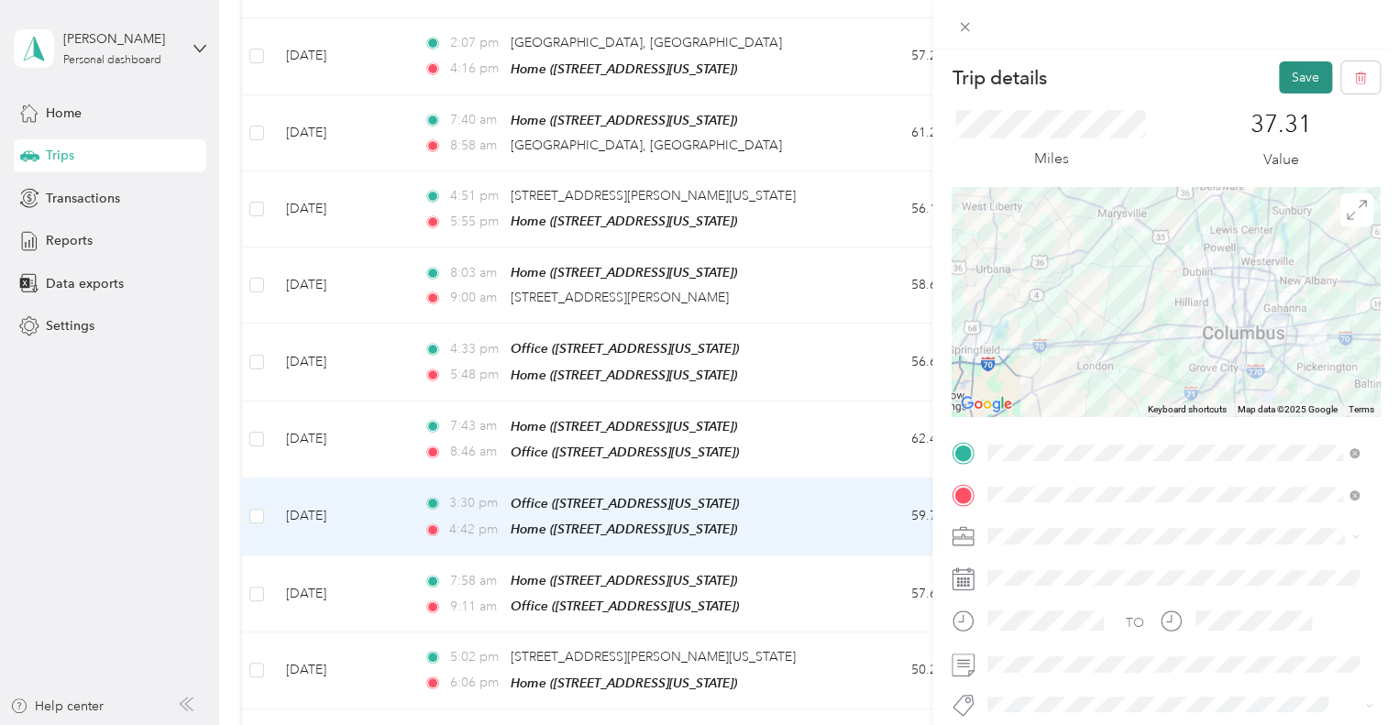
click at [1300, 72] on button "Save" at bounding box center [1305, 77] width 53 height 32
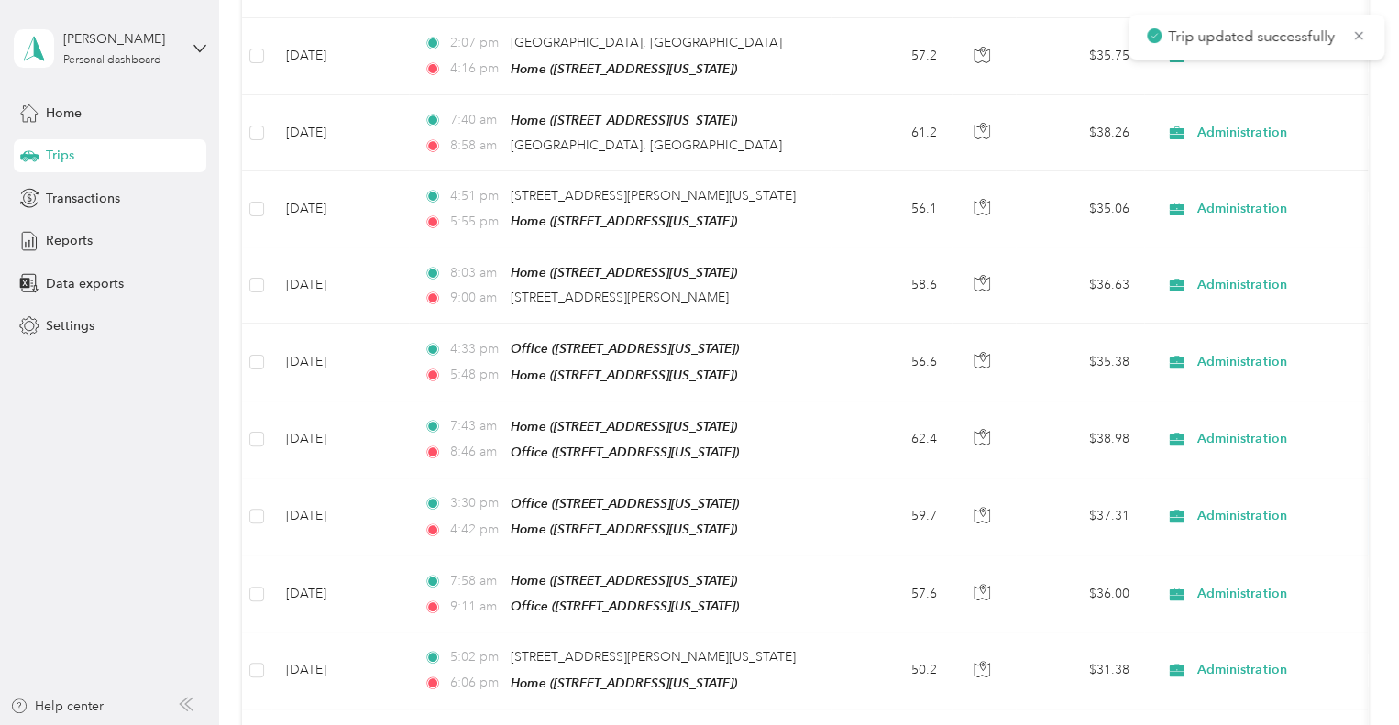
click at [836, 592] on td "57.6" at bounding box center [891, 594] width 121 height 77
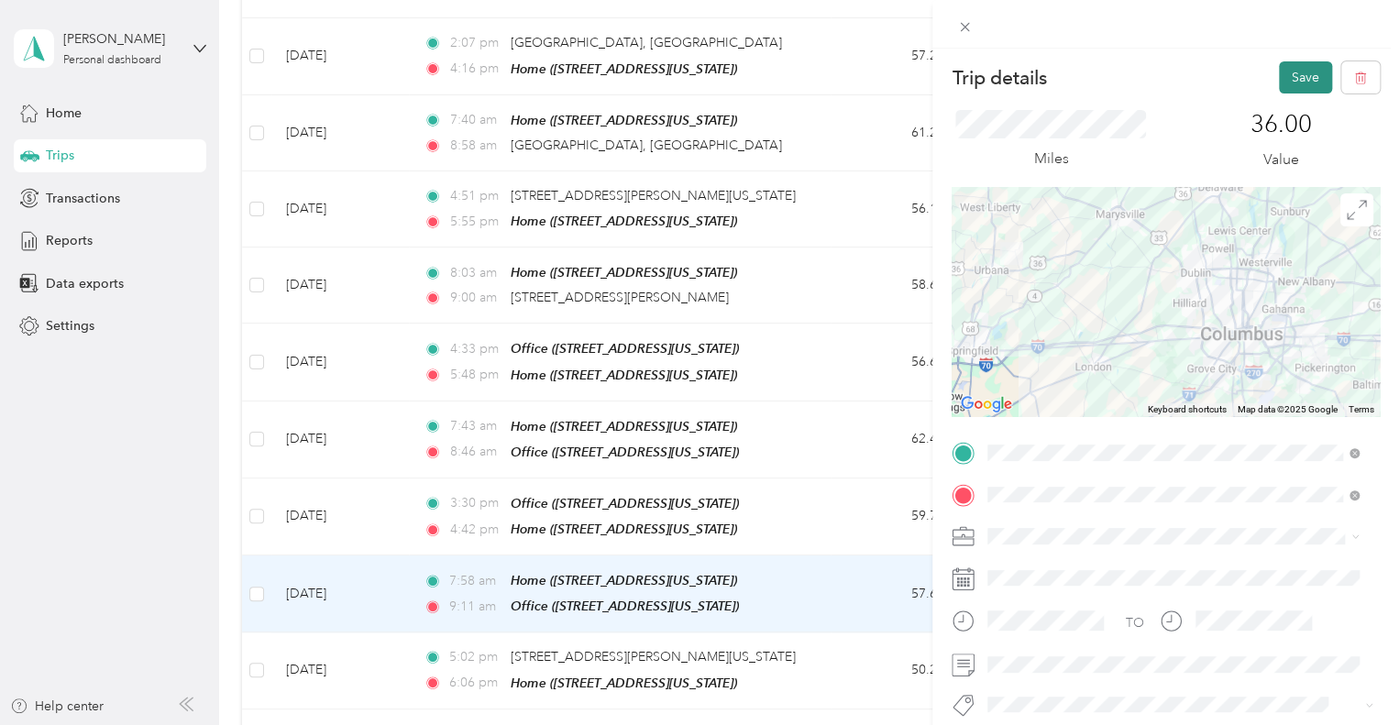
click at [1291, 72] on button "Save" at bounding box center [1305, 77] width 53 height 32
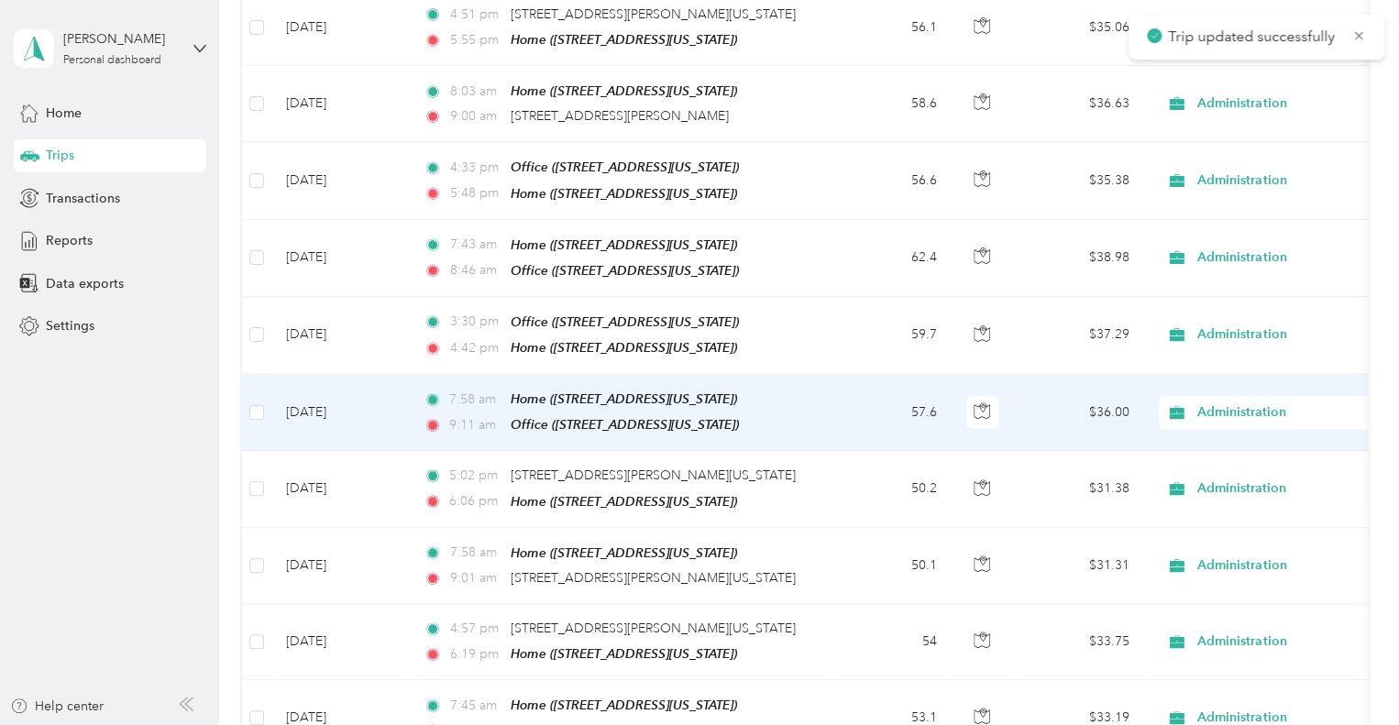
scroll to position [550, 0]
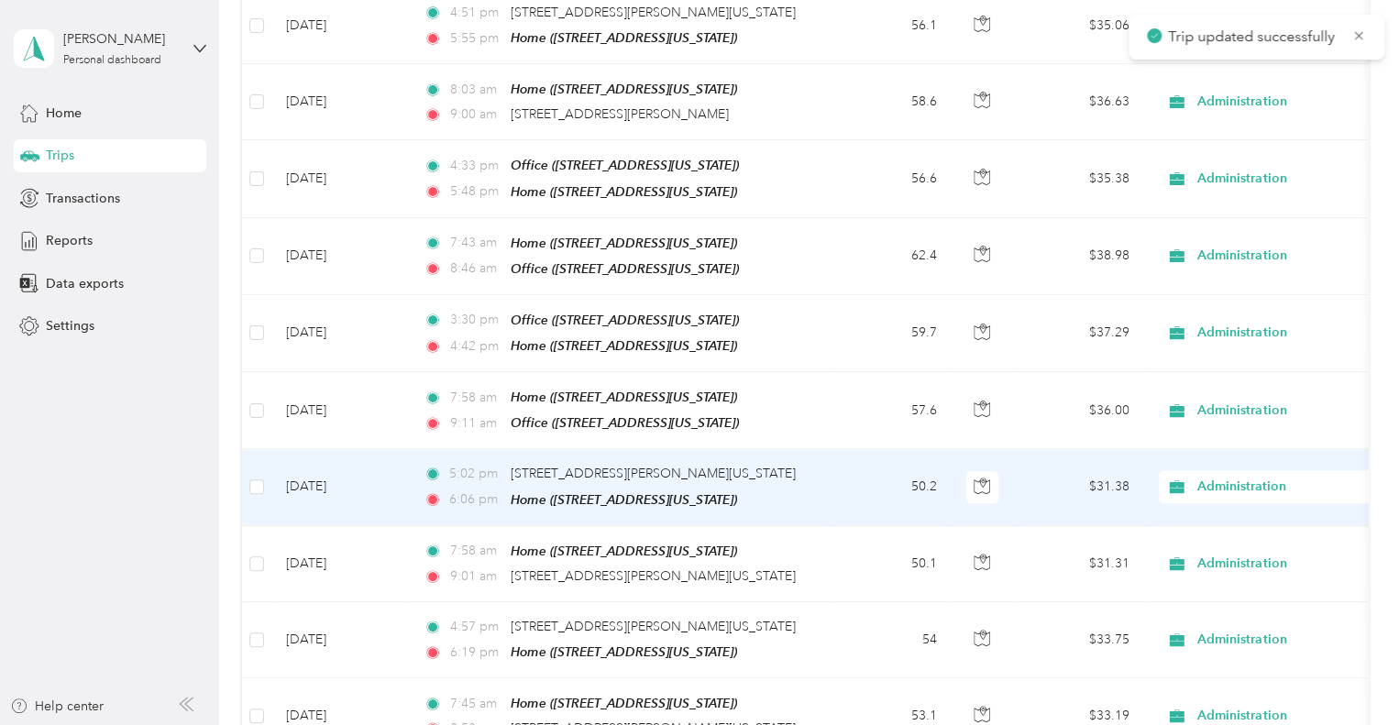
click at [855, 472] on td "50.2" at bounding box center [891, 487] width 121 height 76
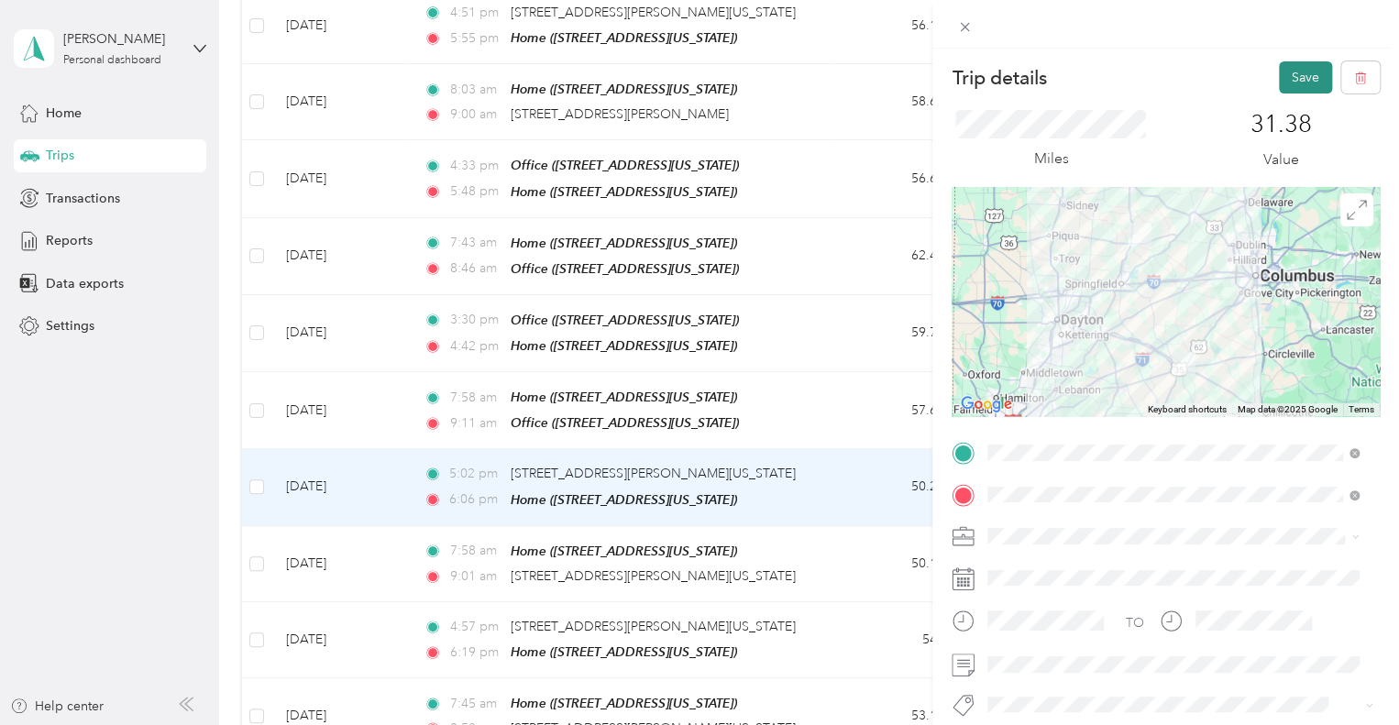
click at [1303, 69] on button "Save" at bounding box center [1305, 77] width 53 height 32
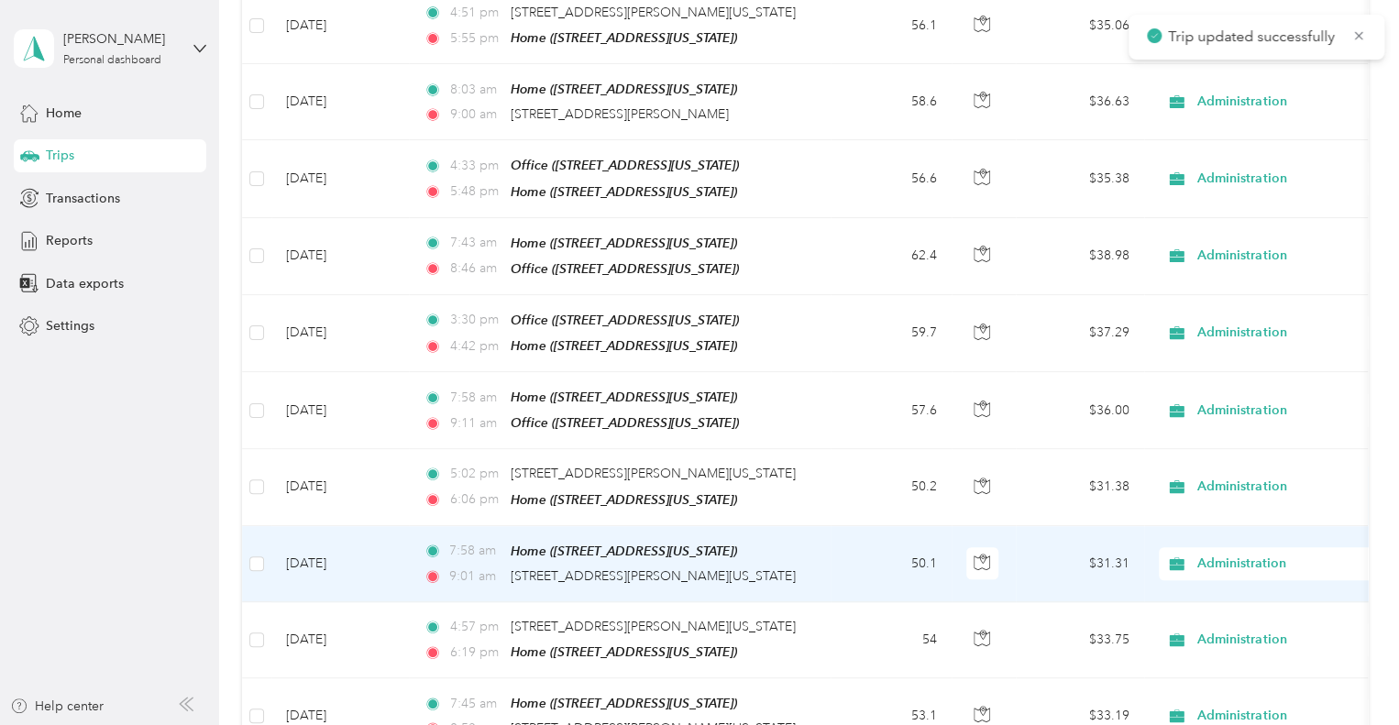
click at [818, 557] on td "7:58 am Home ([STREET_ADDRESS][US_STATE]) 9:01 am [STREET_ADDRESS][PERSON_NAME]…" at bounding box center [620, 564] width 422 height 76
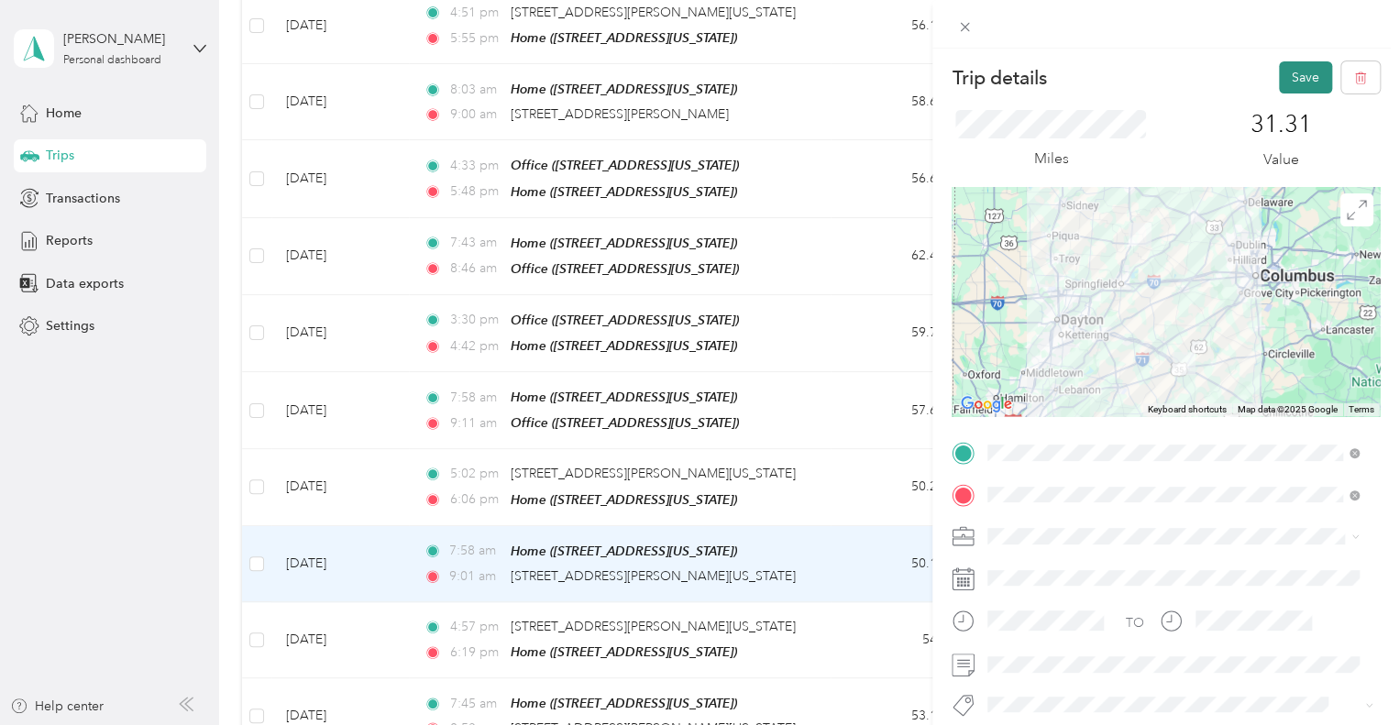
click at [1287, 72] on button "Save" at bounding box center [1305, 77] width 53 height 32
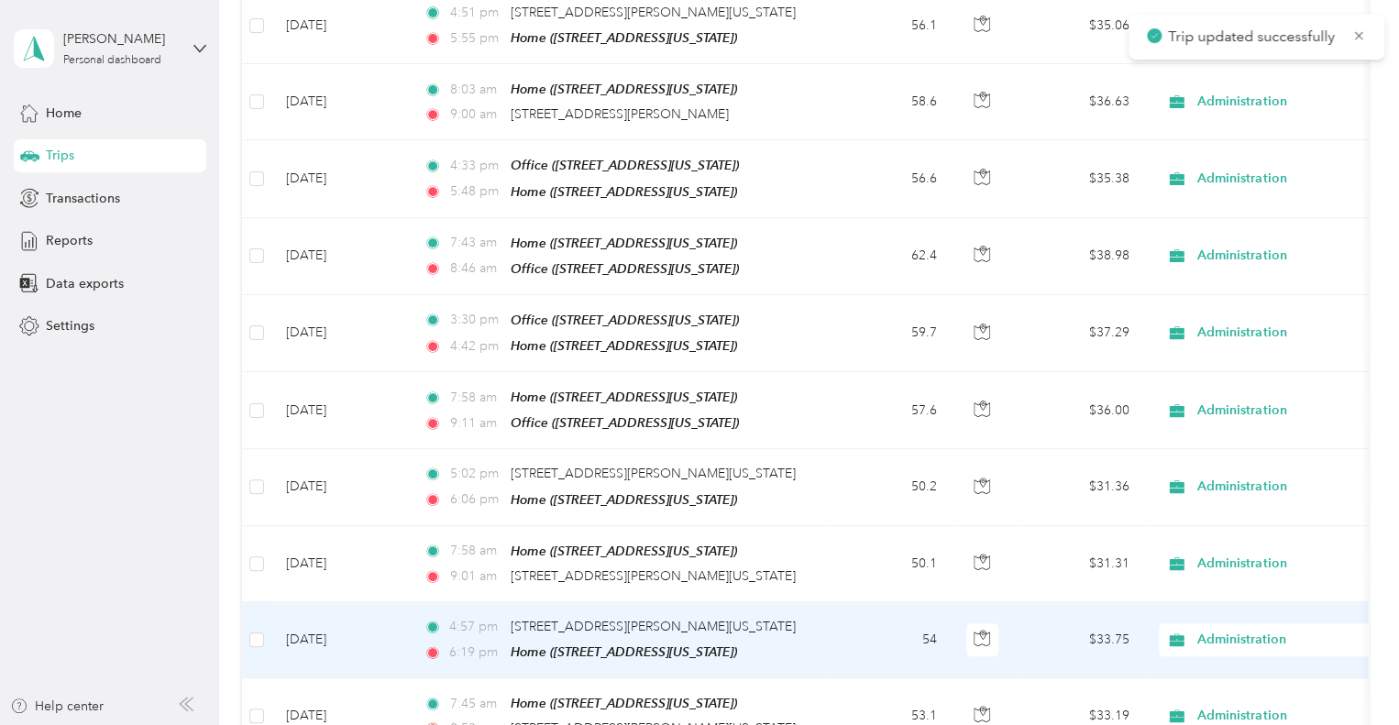
click at [833, 618] on td "54" at bounding box center [891, 640] width 121 height 76
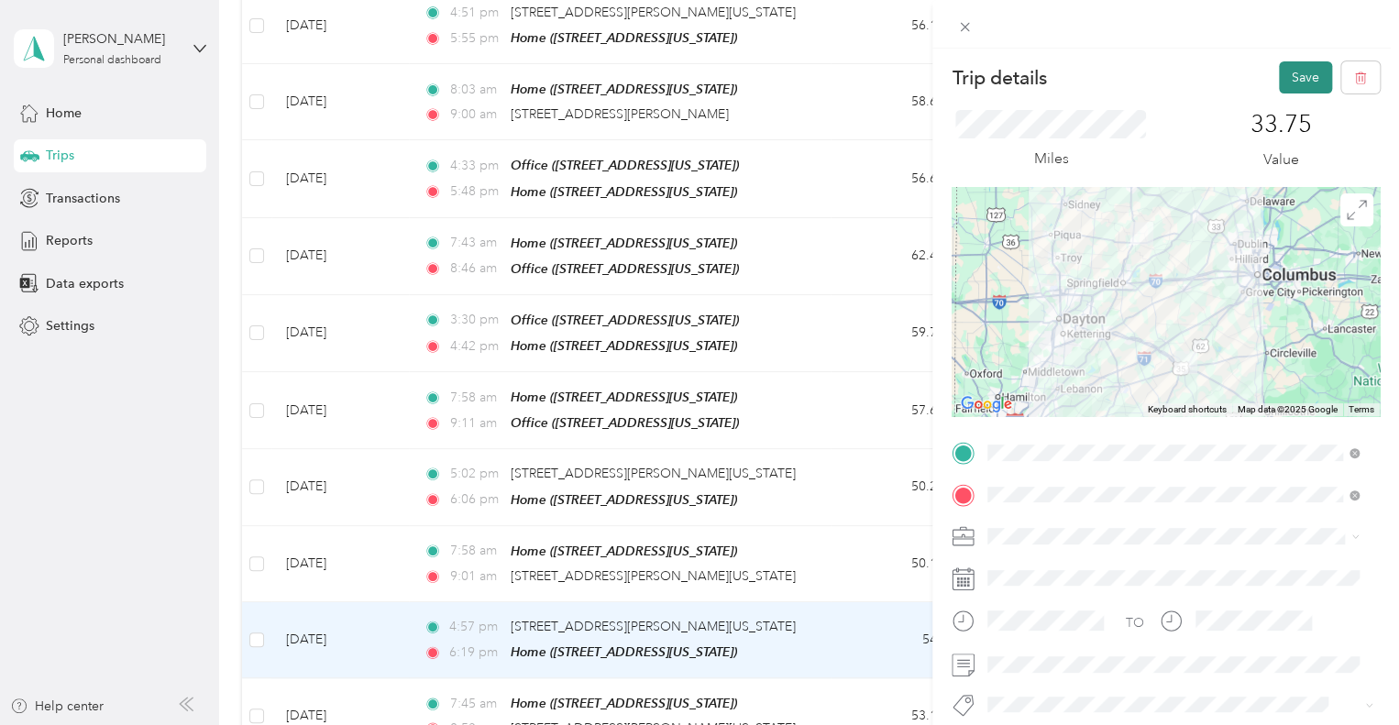
click at [1298, 76] on button "Save" at bounding box center [1305, 77] width 53 height 32
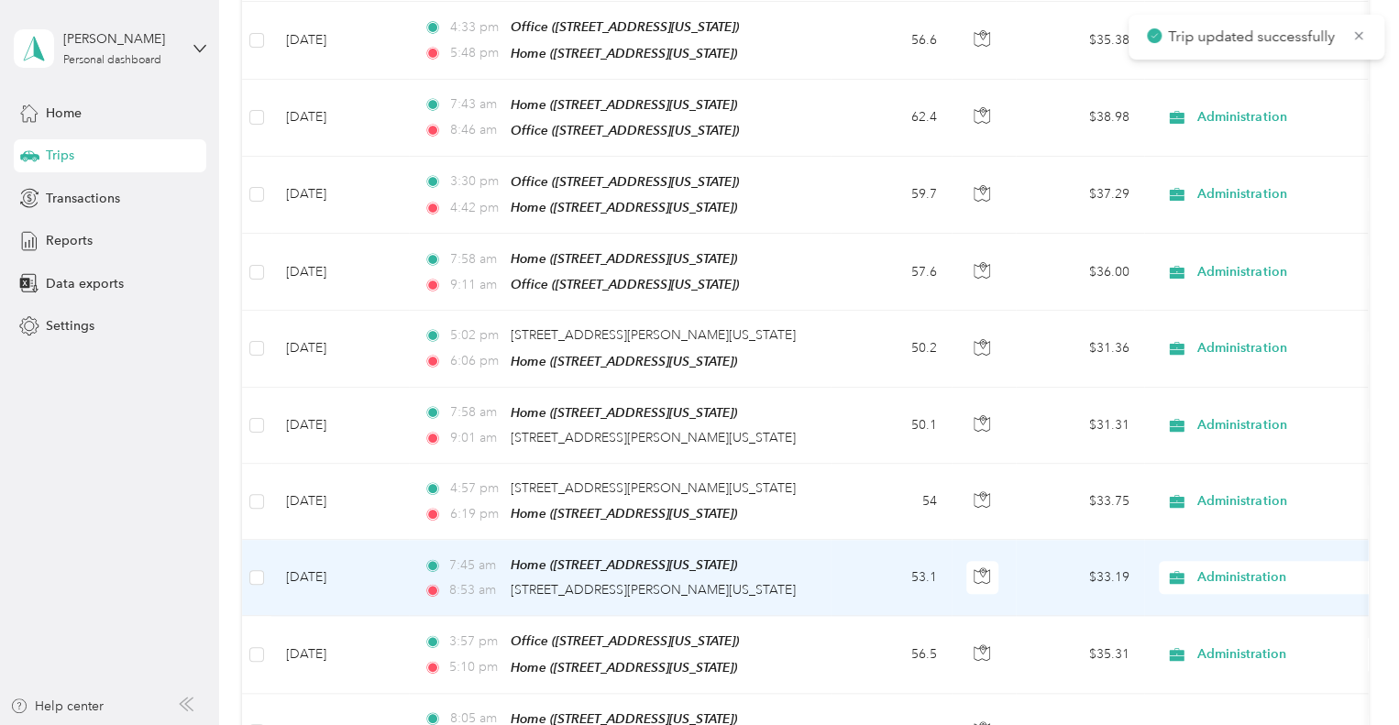
scroll to position [734, 0]
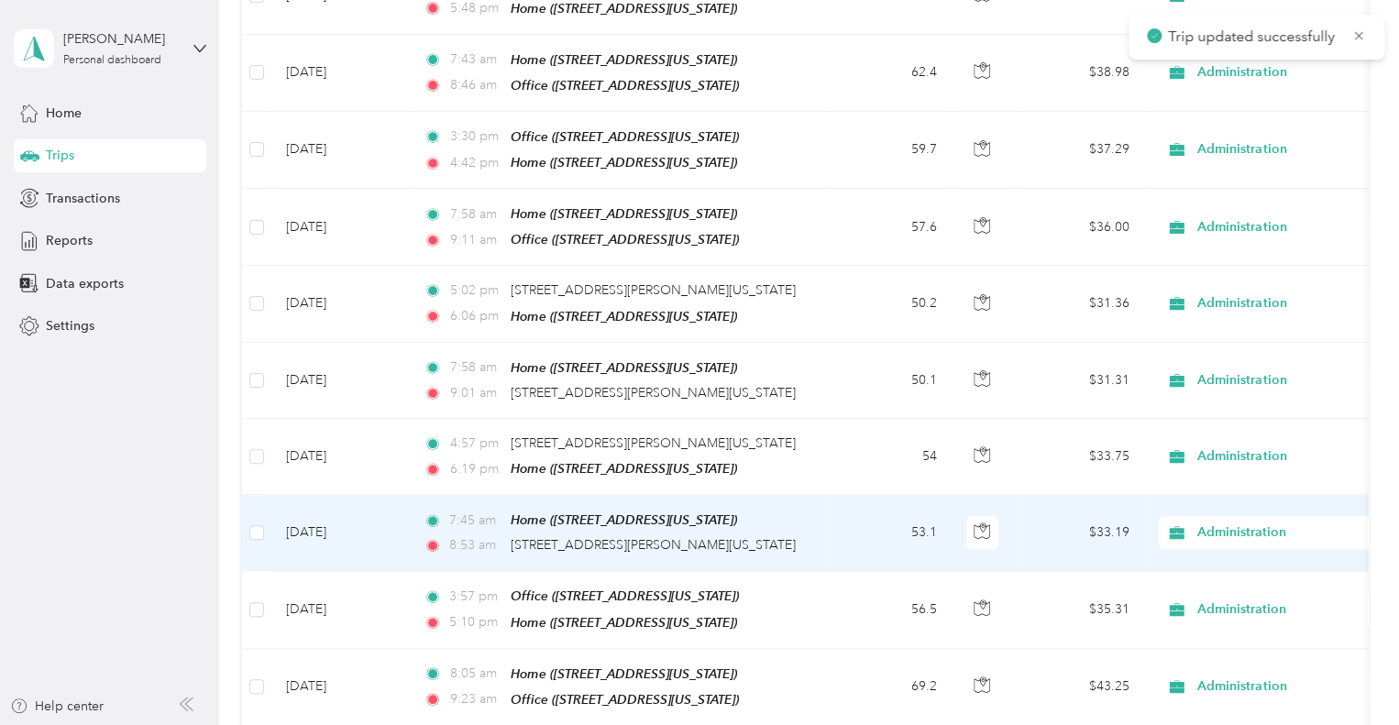
click at [833, 526] on td "53.1" at bounding box center [891, 533] width 121 height 76
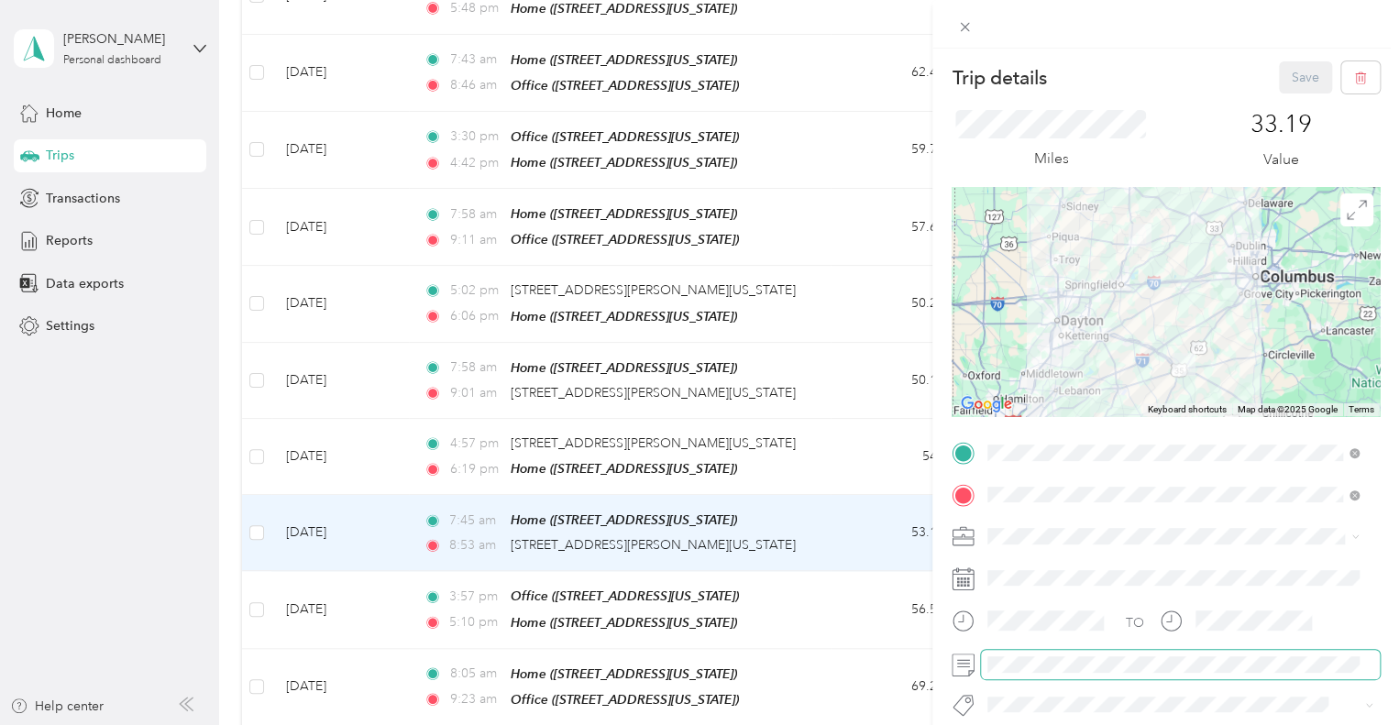
click at [1144, 674] on span at bounding box center [1180, 664] width 399 height 29
click at [1141, 672] on span at bounding box center [1180, 664] width 399 height 29
click at [1295, 67] on button "Save" at bounding box center [1305, 77] width 53 height 32
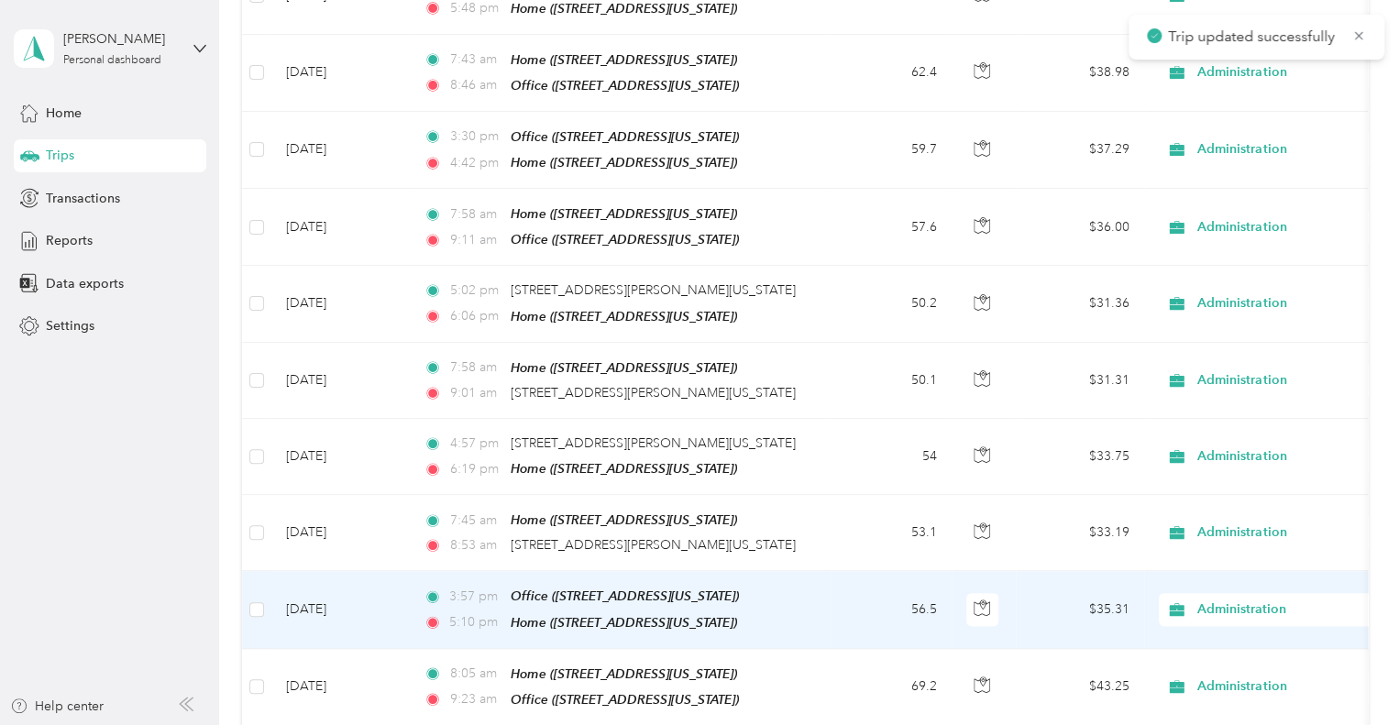
click at [826, 593] on td "3:57 pm Office ([STREET_ADDRESS][US_STATE]) 5:10 pm Home ([STREET_ADDRESS][US_S…" at bounding box center [620, 609] width 422 height 77
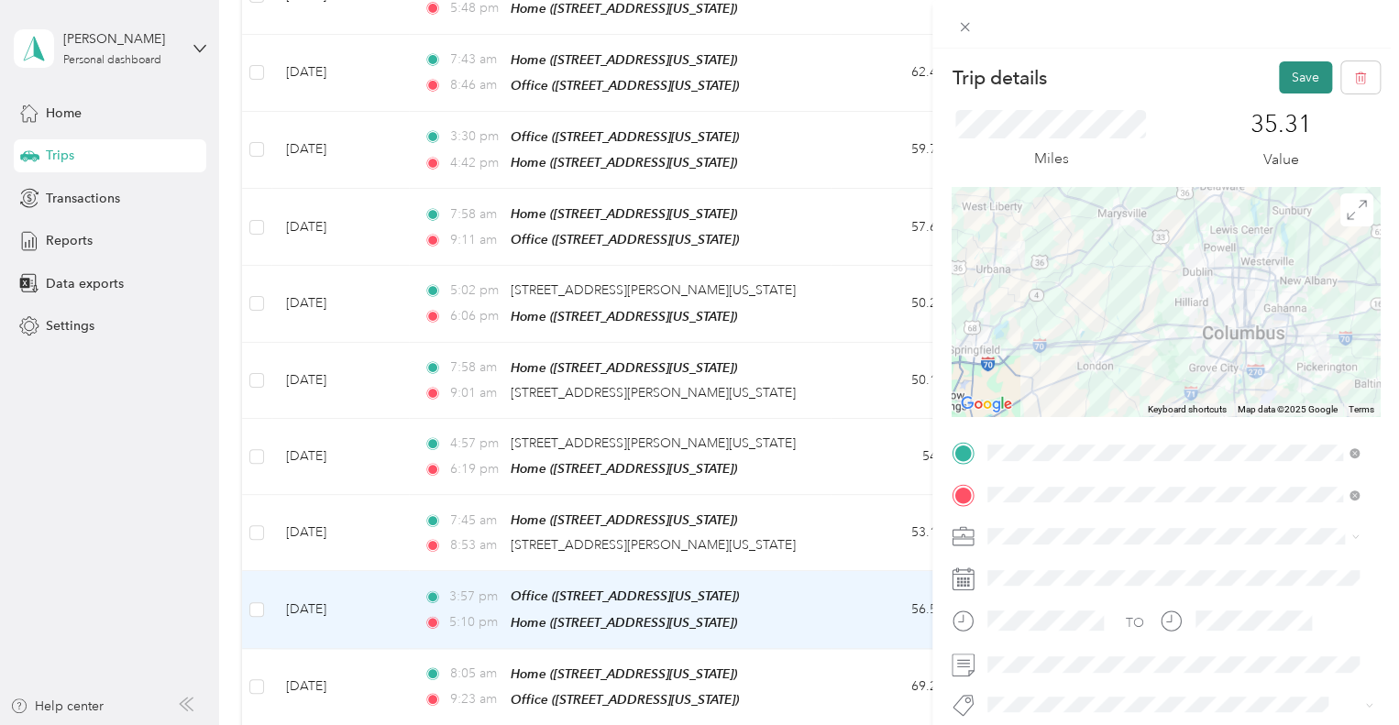
click at [1291, 81] on button "Save" at bounding box center [1305, 77] width 53 height 32
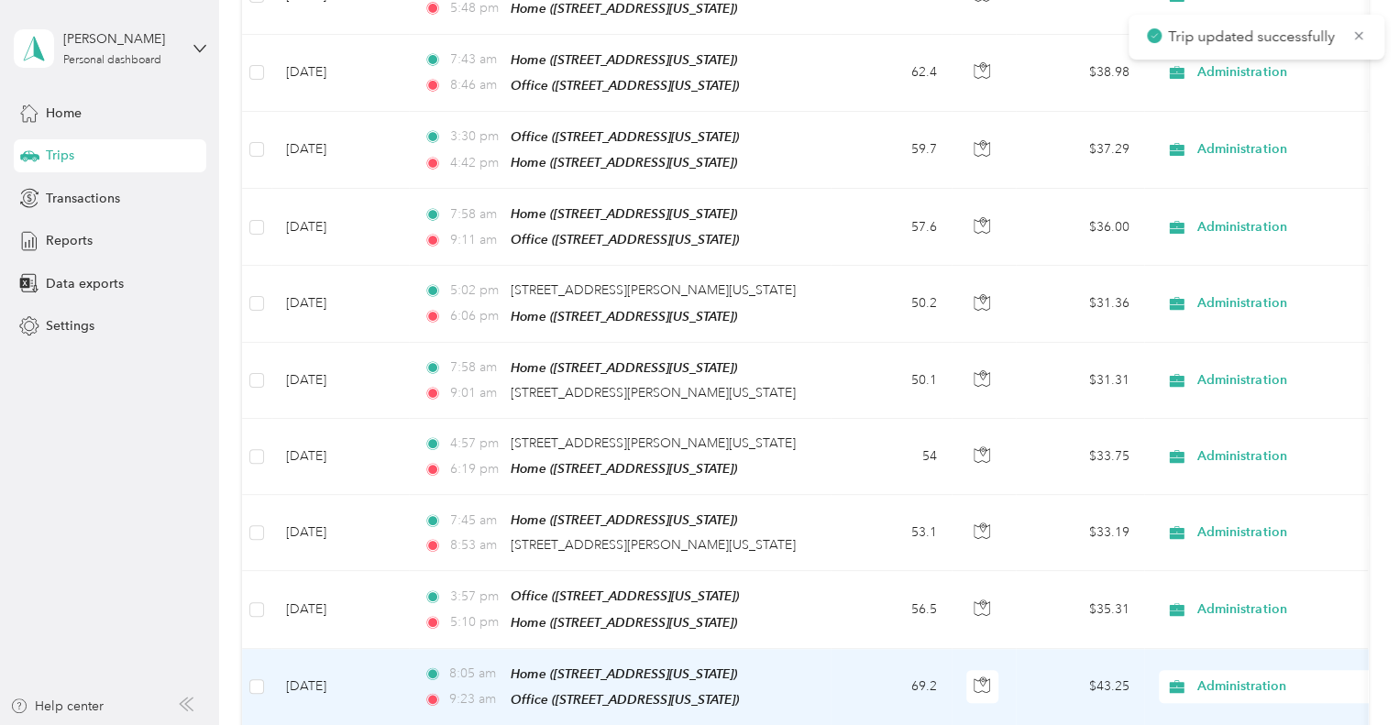
click at [836, 654] on td "69.2" at bounding box center [891, 687] width 121 height 77
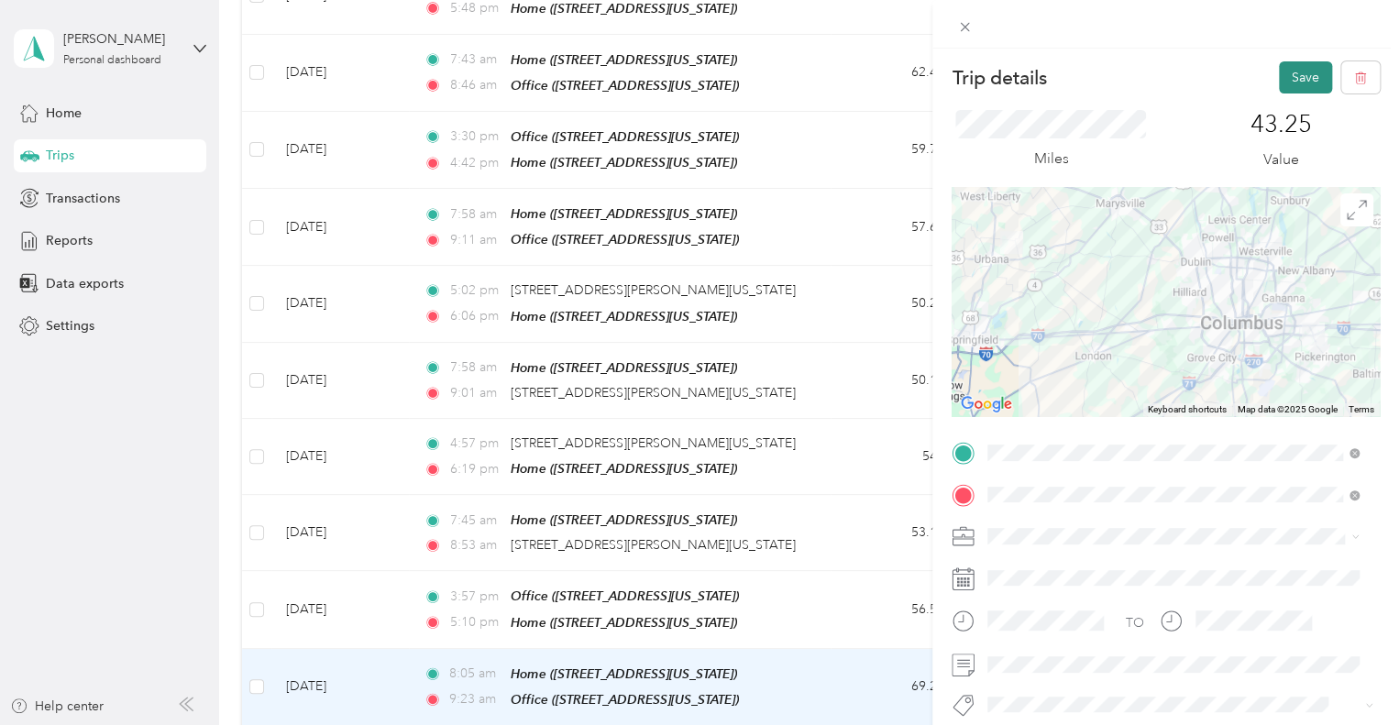
click at [1295, 71] on button "Save" at bounding box center [1305, 77] width 53 height 32
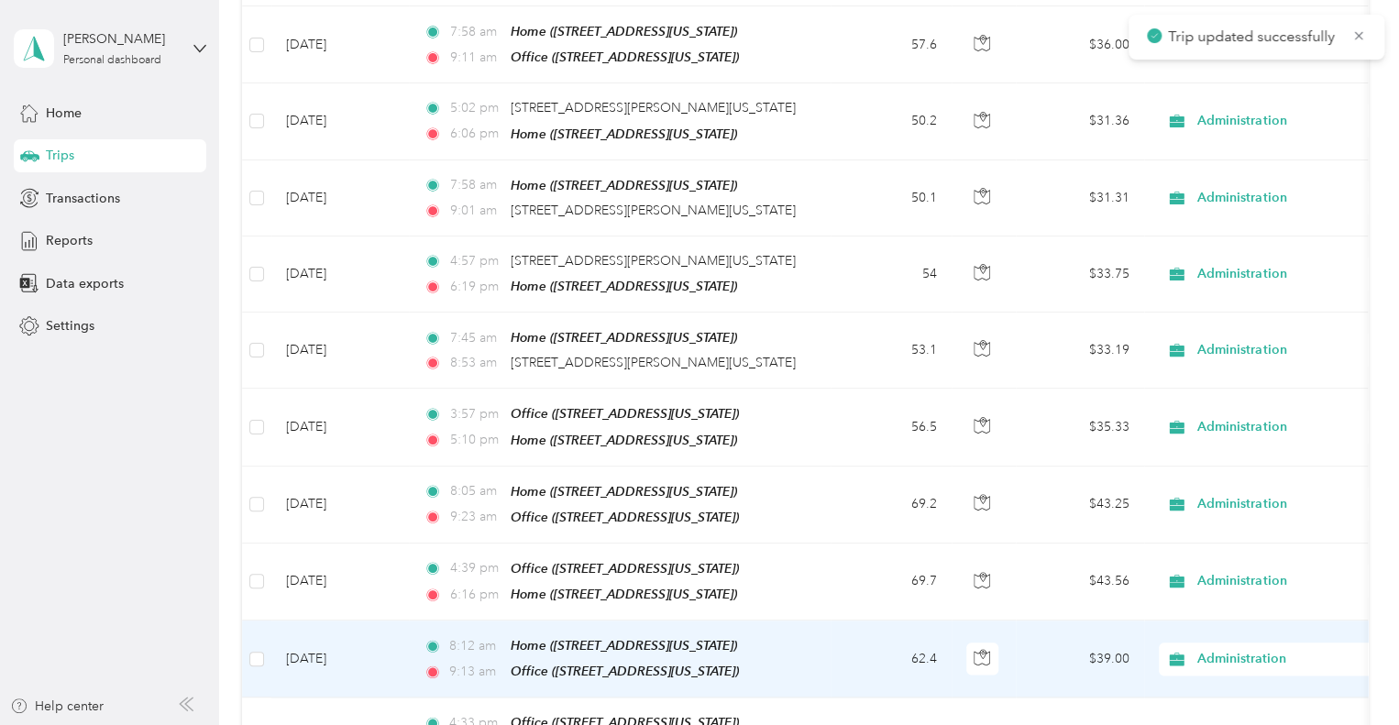
scroll to position [917, 0]
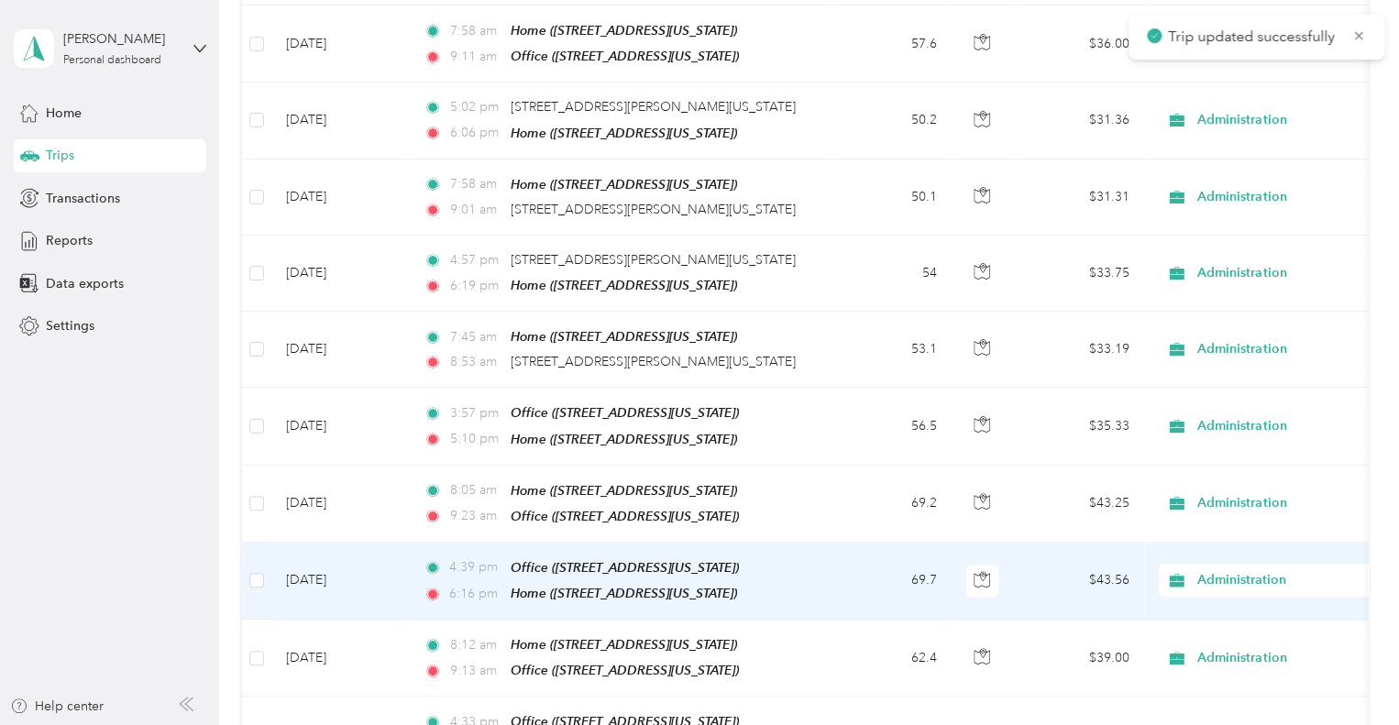
click at [844, 570] on td "69.7" at bounding box center [891, 581] width 121 height 77
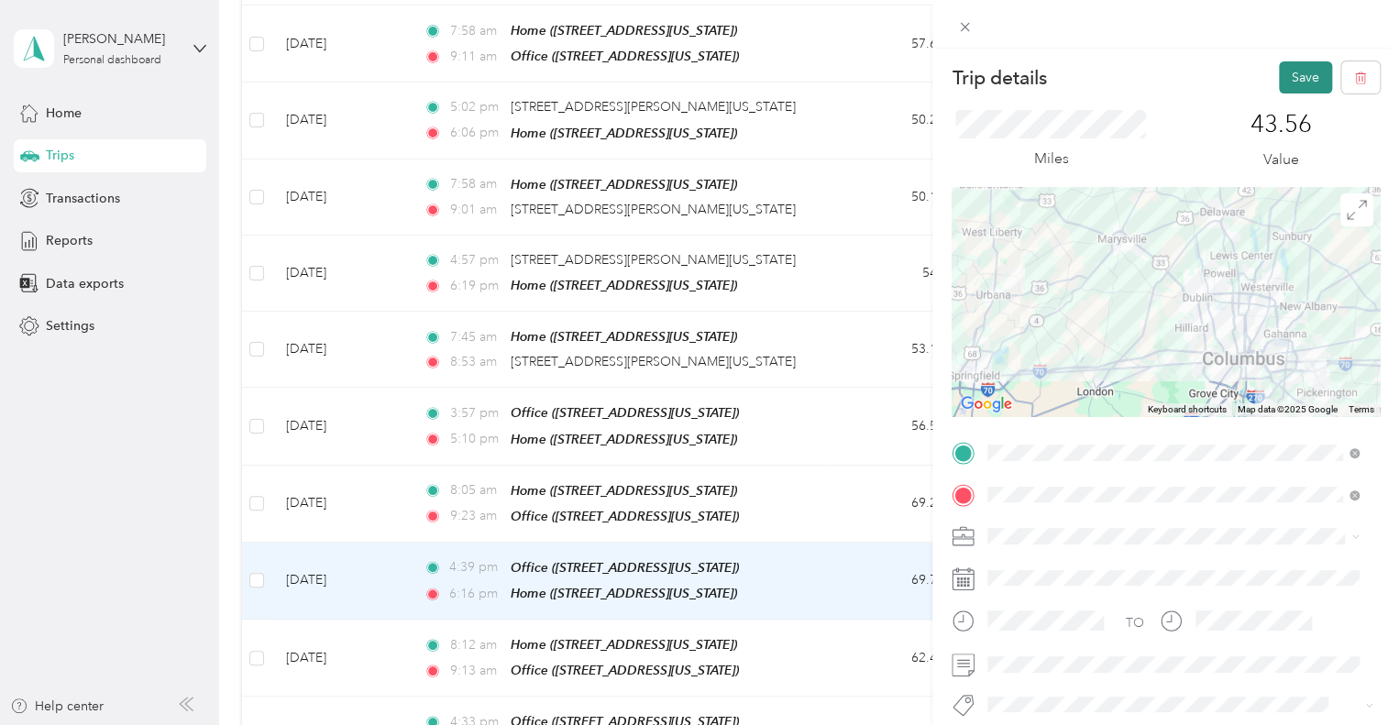
click at [1304, 81] on button "Save" at bounding box center [1305, 77] width 53 height 32
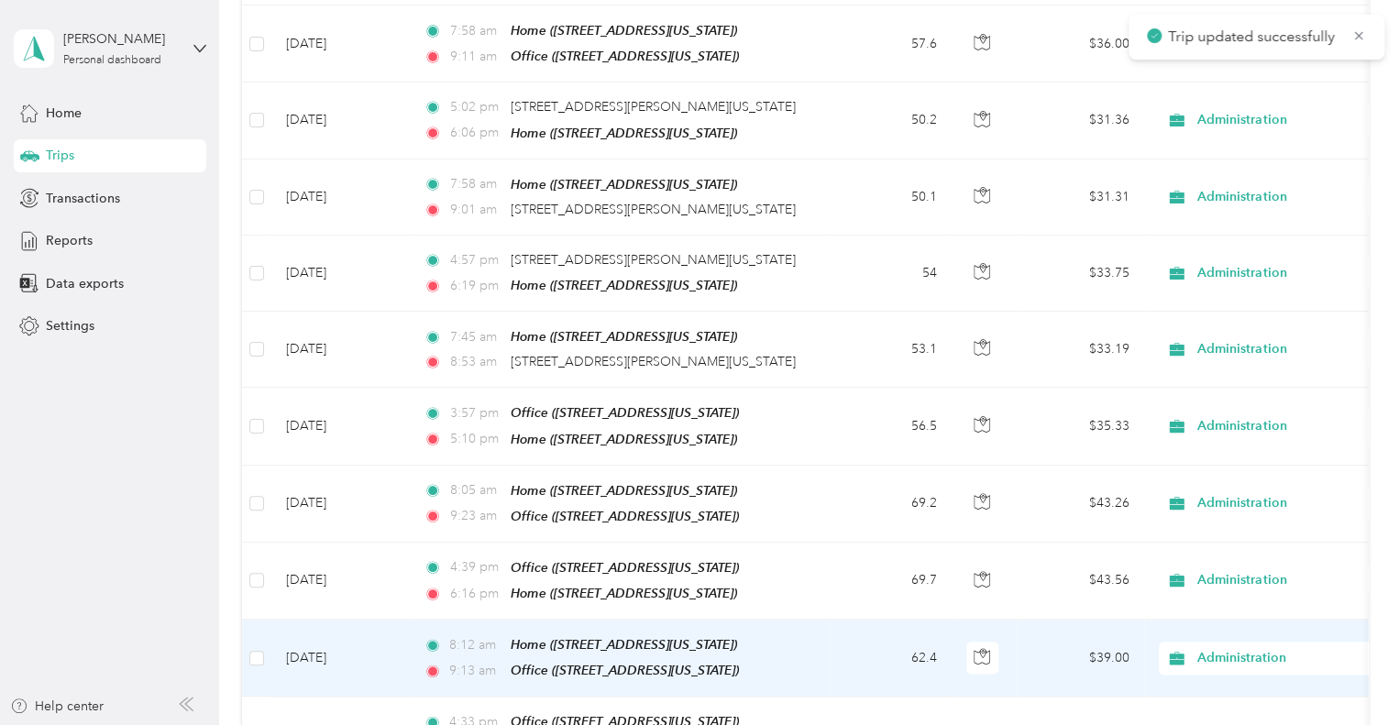
click at [840, 634] on td "62.4" at bounding box center [891, 658] width 121 height 77
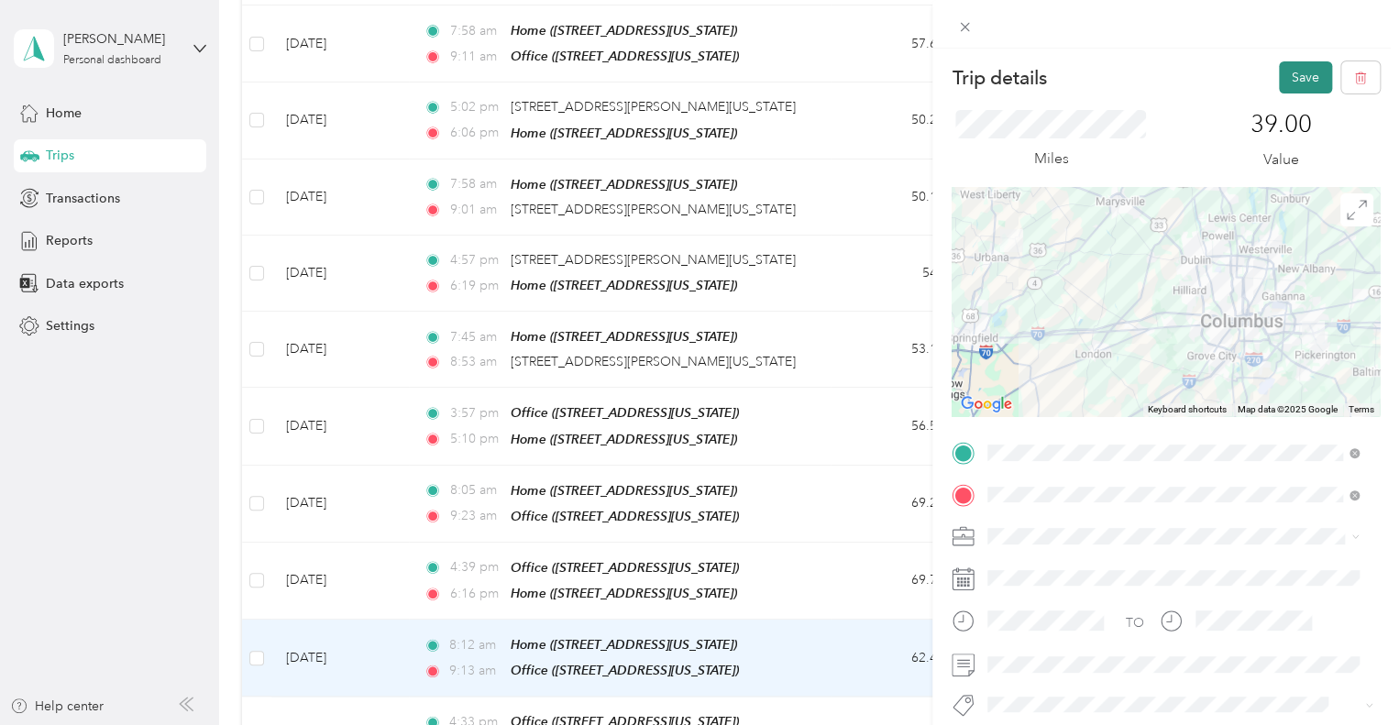
click at [1293, 80] on button "Save" at bounding box center [1305, 77] width 53 height 32
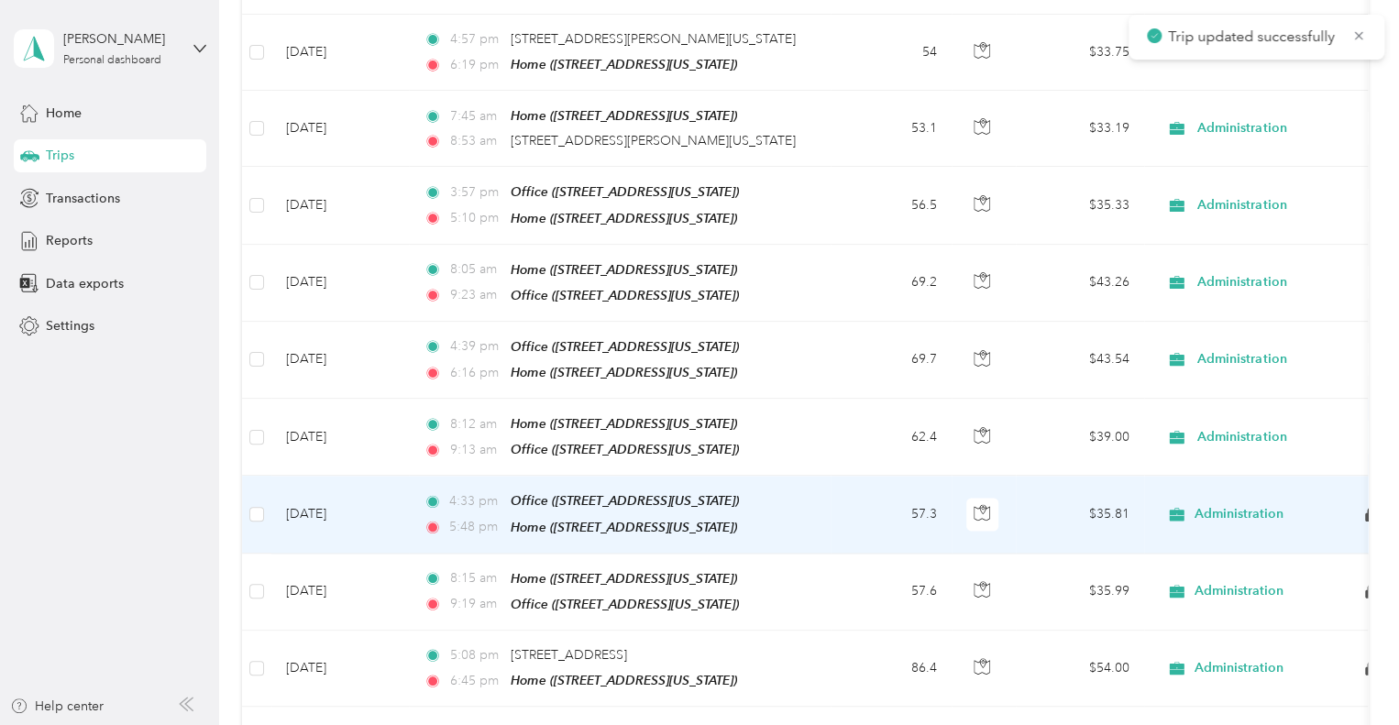
scroll to position [1192, 0]
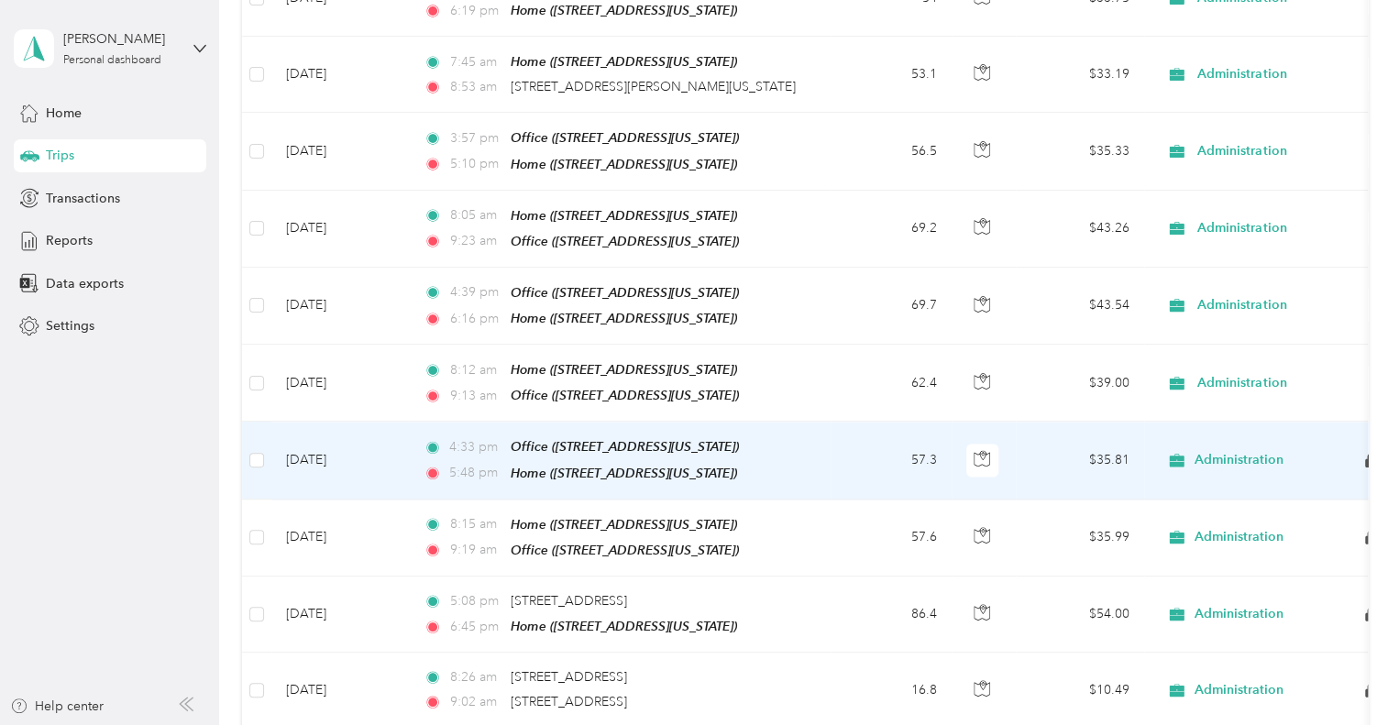
click at [875, 439] on td "57.3" at bounding box center [891, 460] width 121 height 77
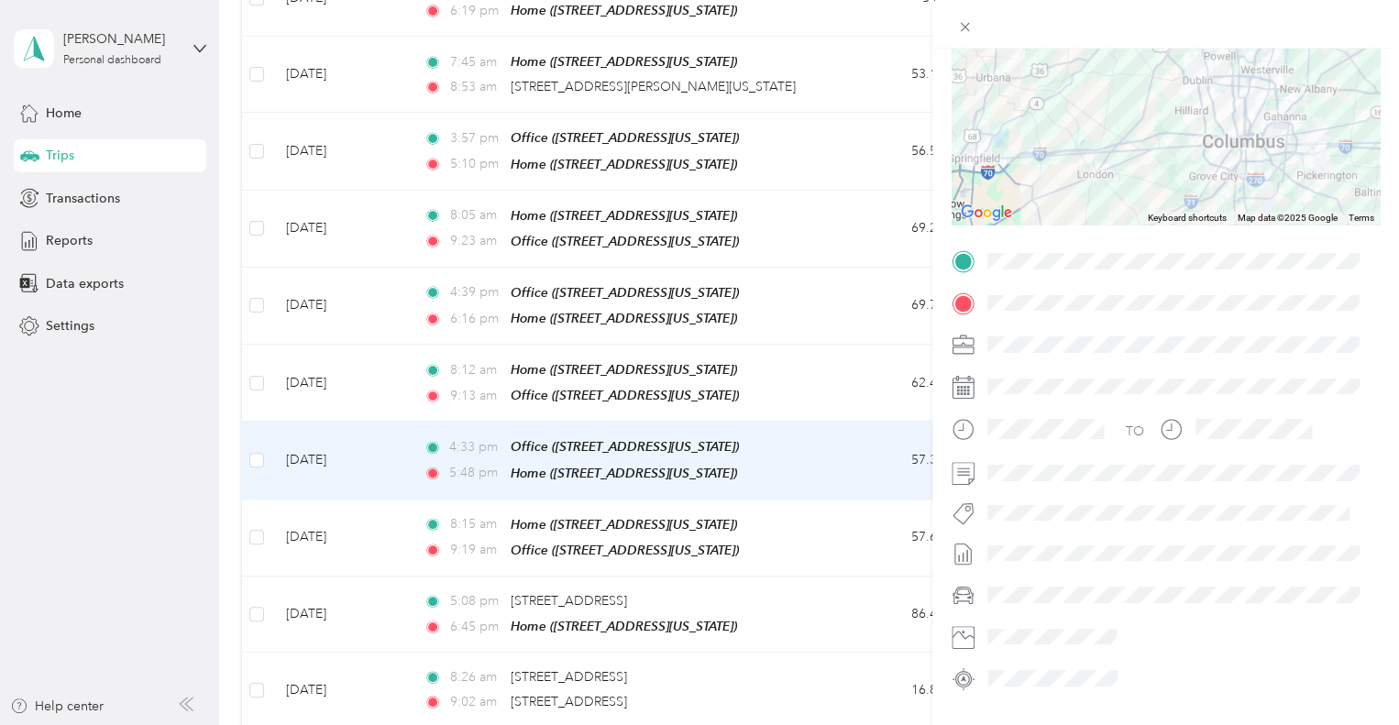
scroll to position [323, 0]
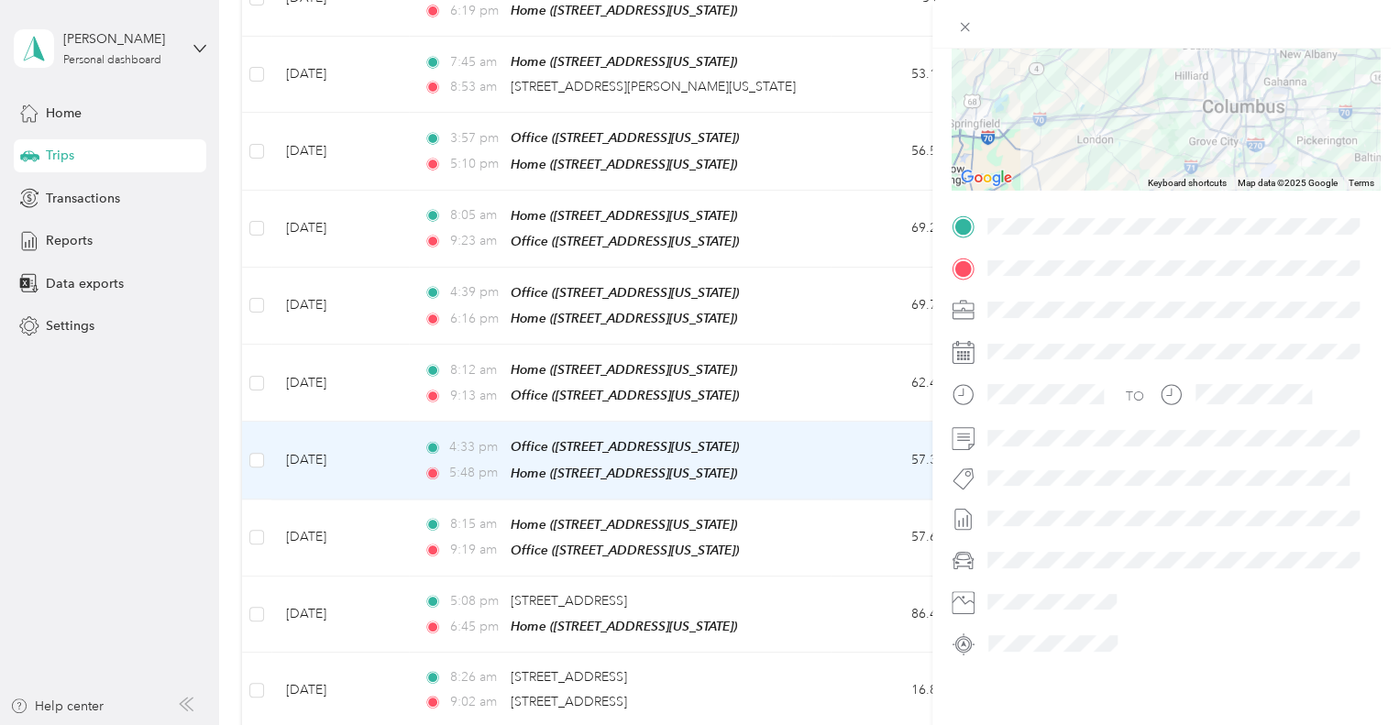
click at [105, 487] on div "Trip details This trip cannot be edited because it is either under review, appr…" at bounding box center [699, 362] width 1399 height 725
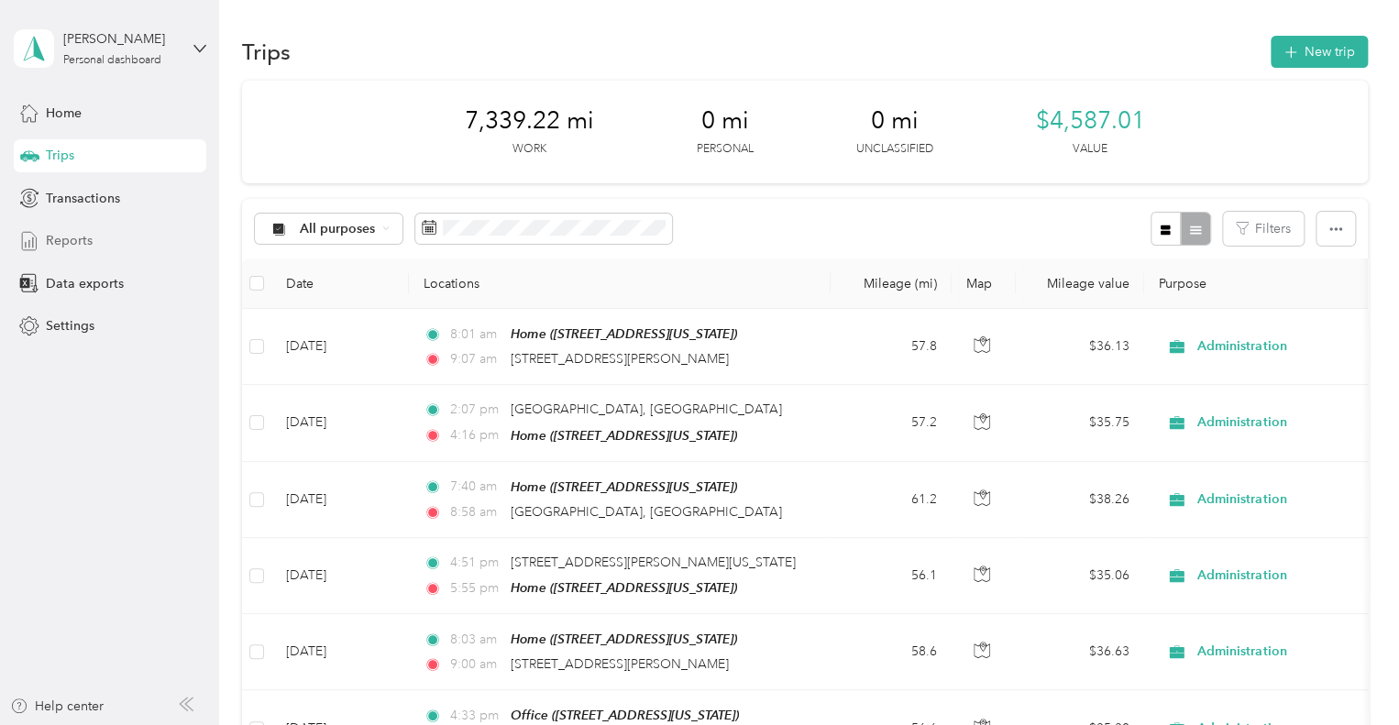
click at [53, 230] on div "Reports" at bounding box center [110, 241] width 193 height 33
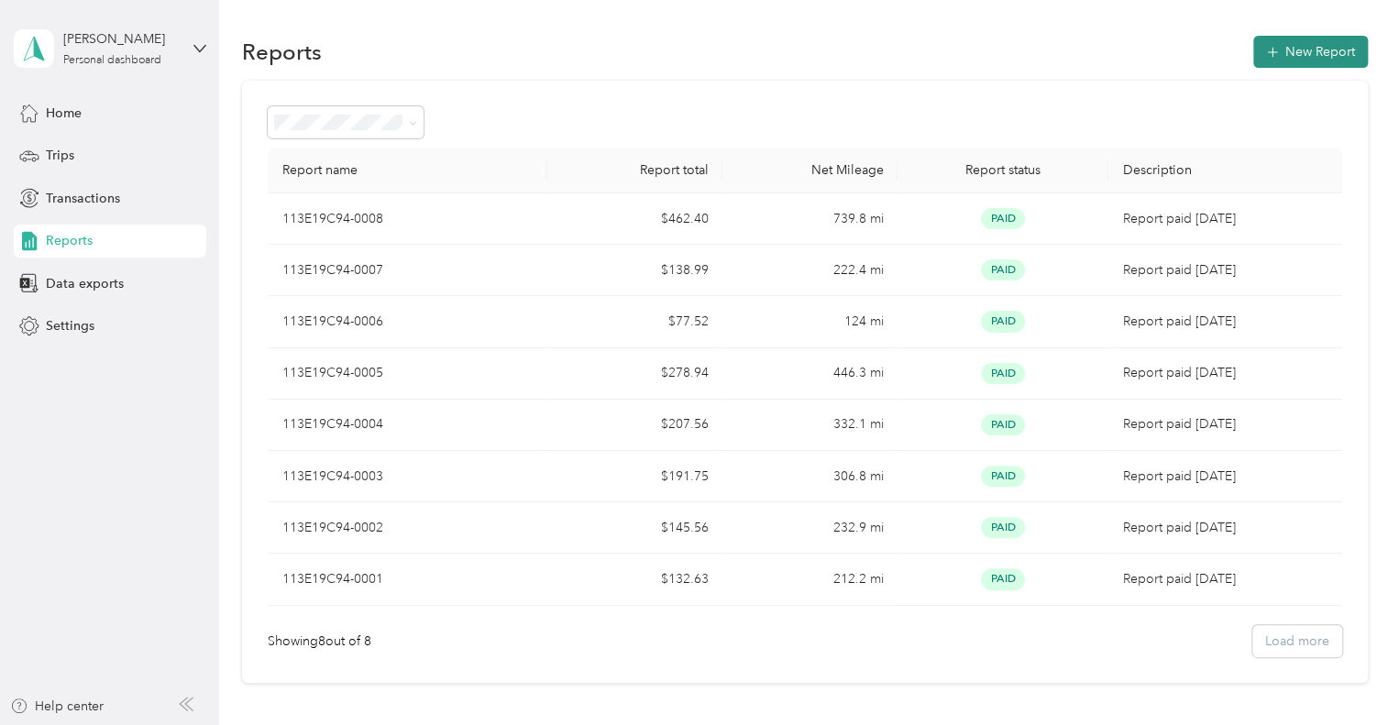
click at [1306, 55] on button "New Report" at bounding box center [1310, 52] width 115 height 32
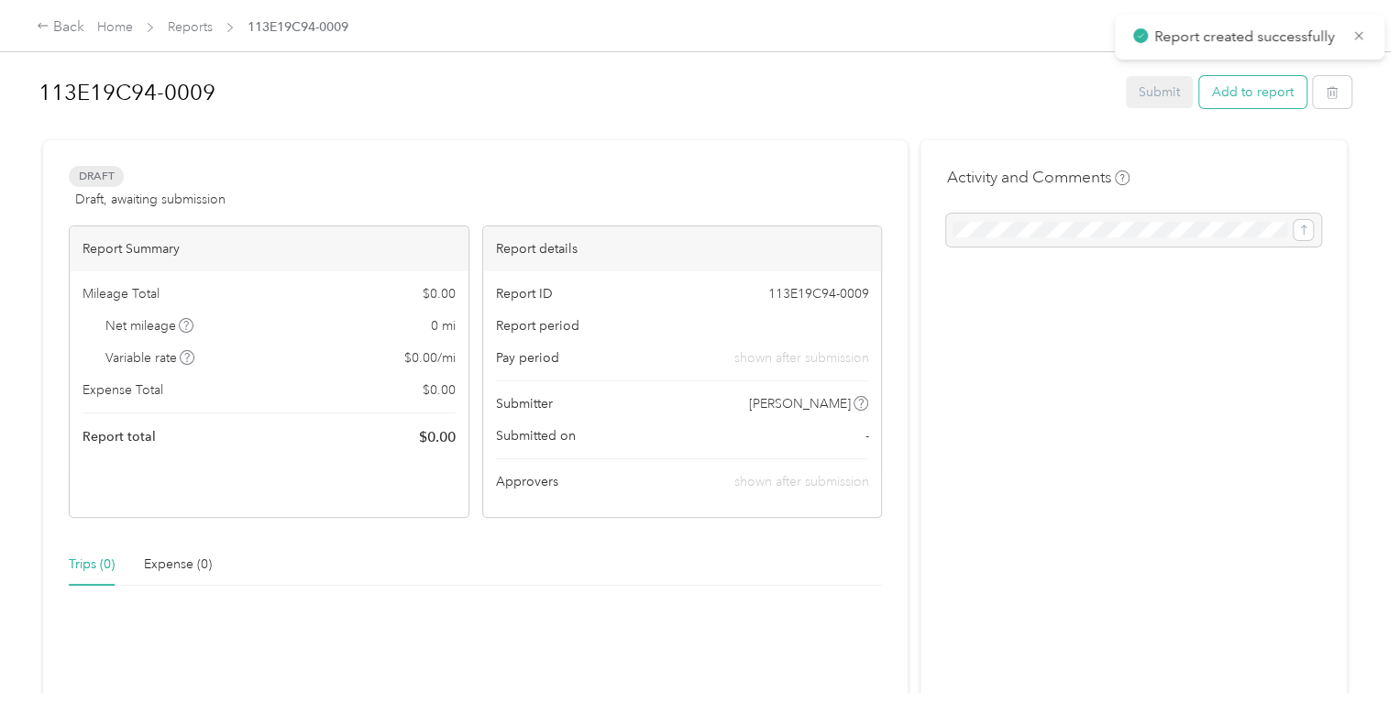
click at [1265, 86] on button "Add to report" at bounding box center [1252, 92] width 107 height 32
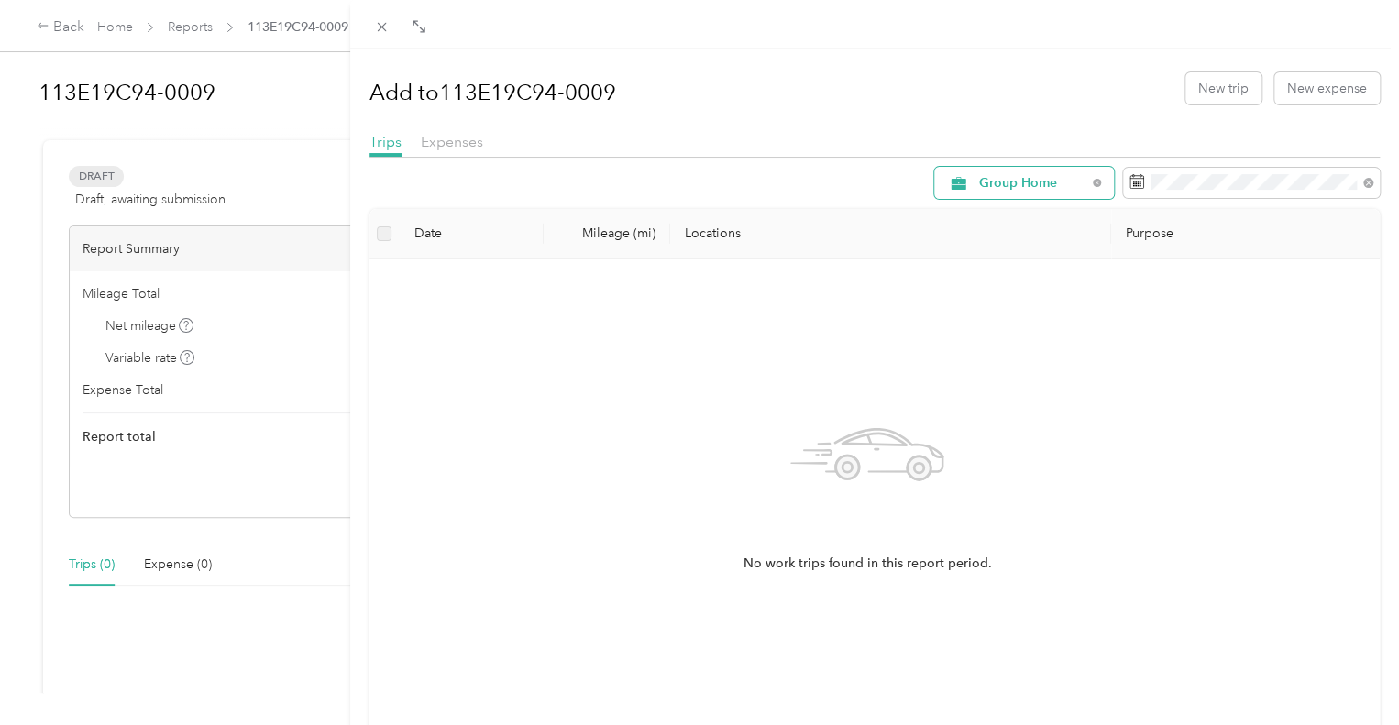
click at [1025, 189] on span "Group Home" at bounding box center [1032, 183] width 107 height 13
click at [990, 337] on span "Administration" at bounding box center [1027, 341] width 124 height 19
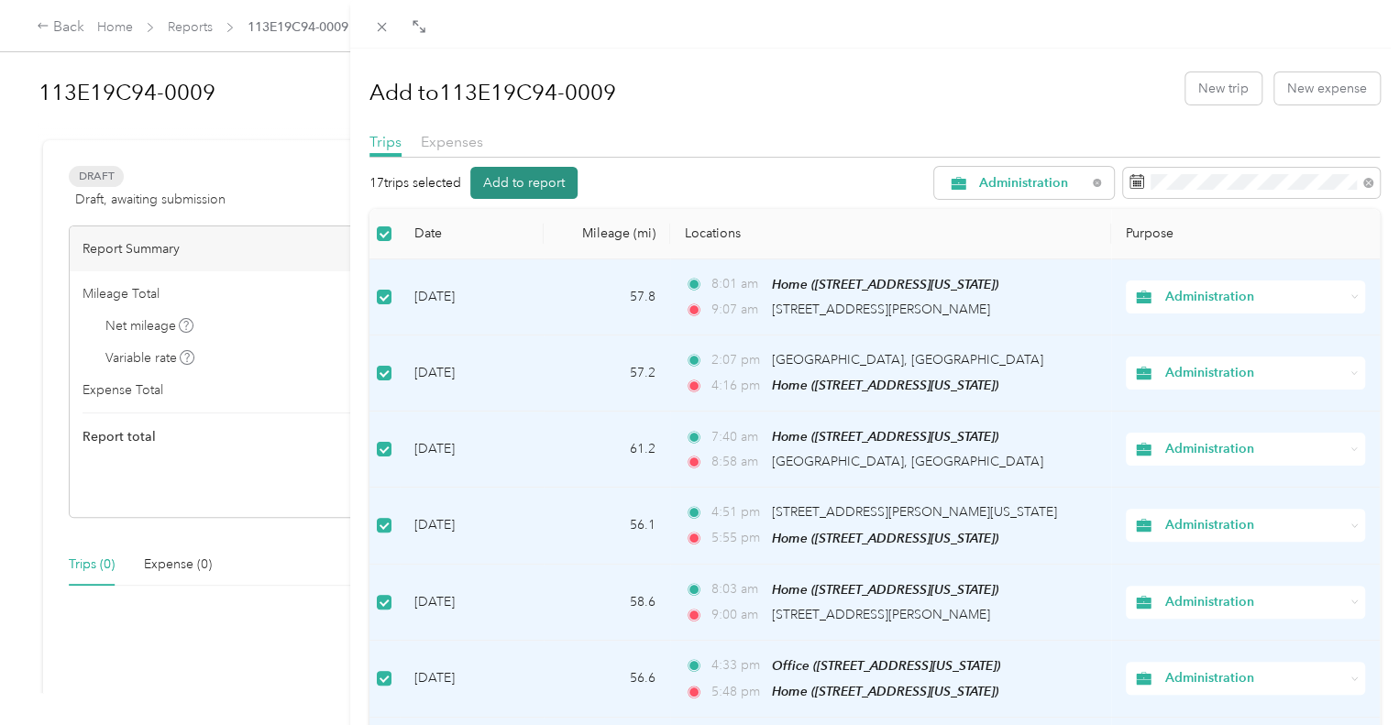
click at [515, 178] on button "Add to report" at bounding box center [523, 183] width 107 height 32
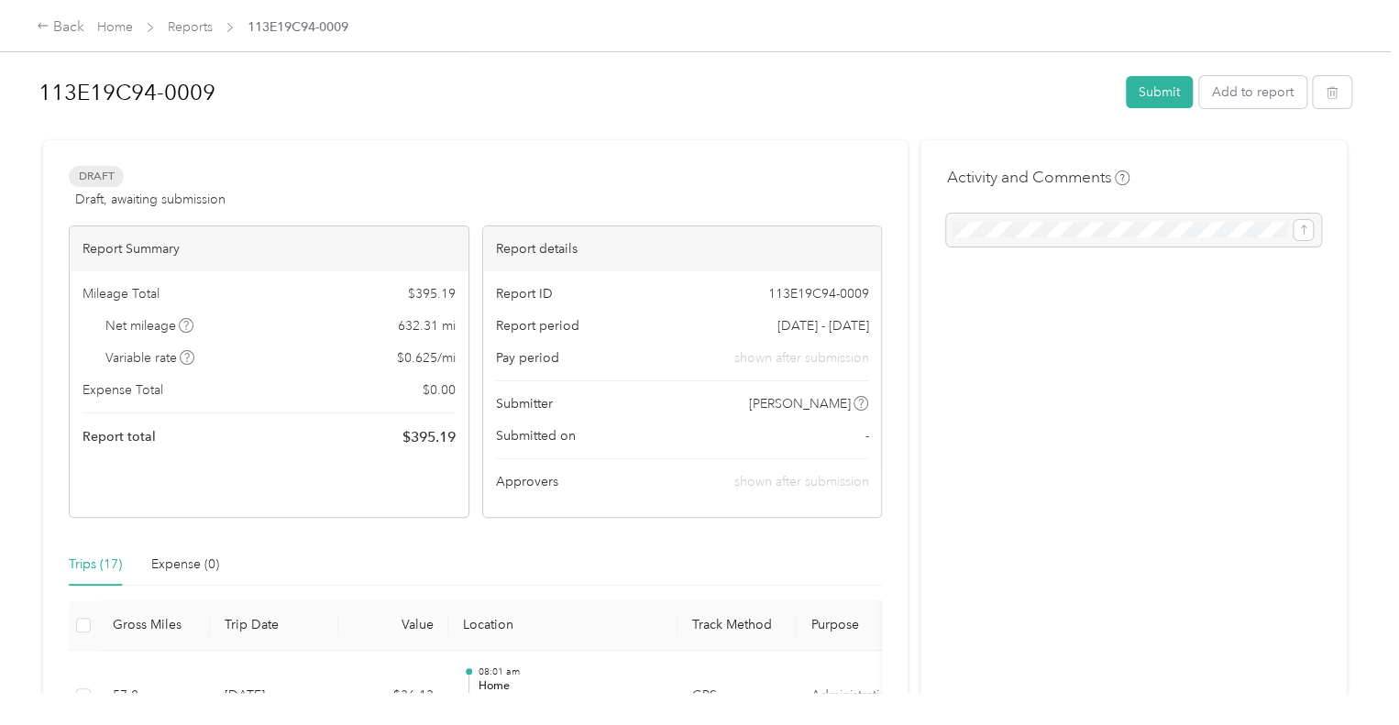
click at [72, 14] on div "Back Home Reports 113E19C94-0009" at bounding box center [699, 25] width 1399 height 51
click at [59, 26] on div "Back" at bounding box center [61, 28] width 48 height 22
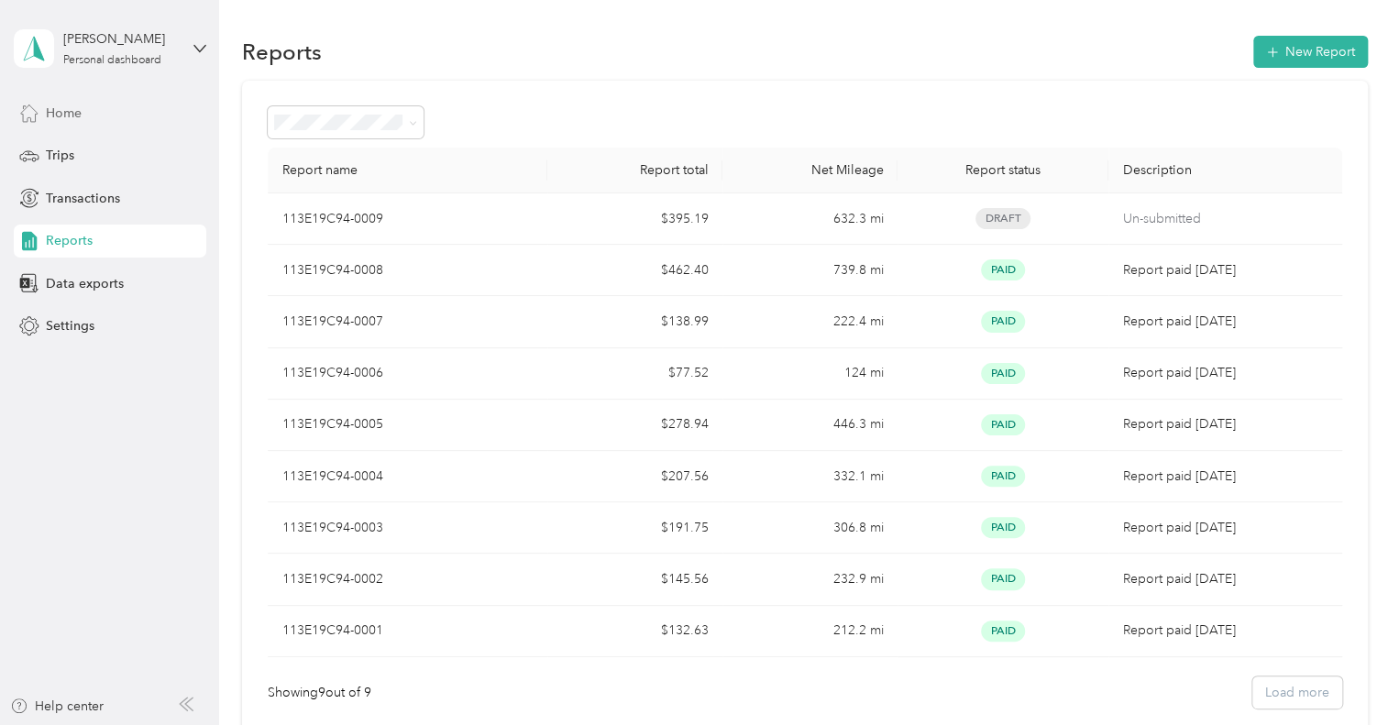
click at [59, 104] on span "Home" at bounding box center [64, 113] width 36 height 19
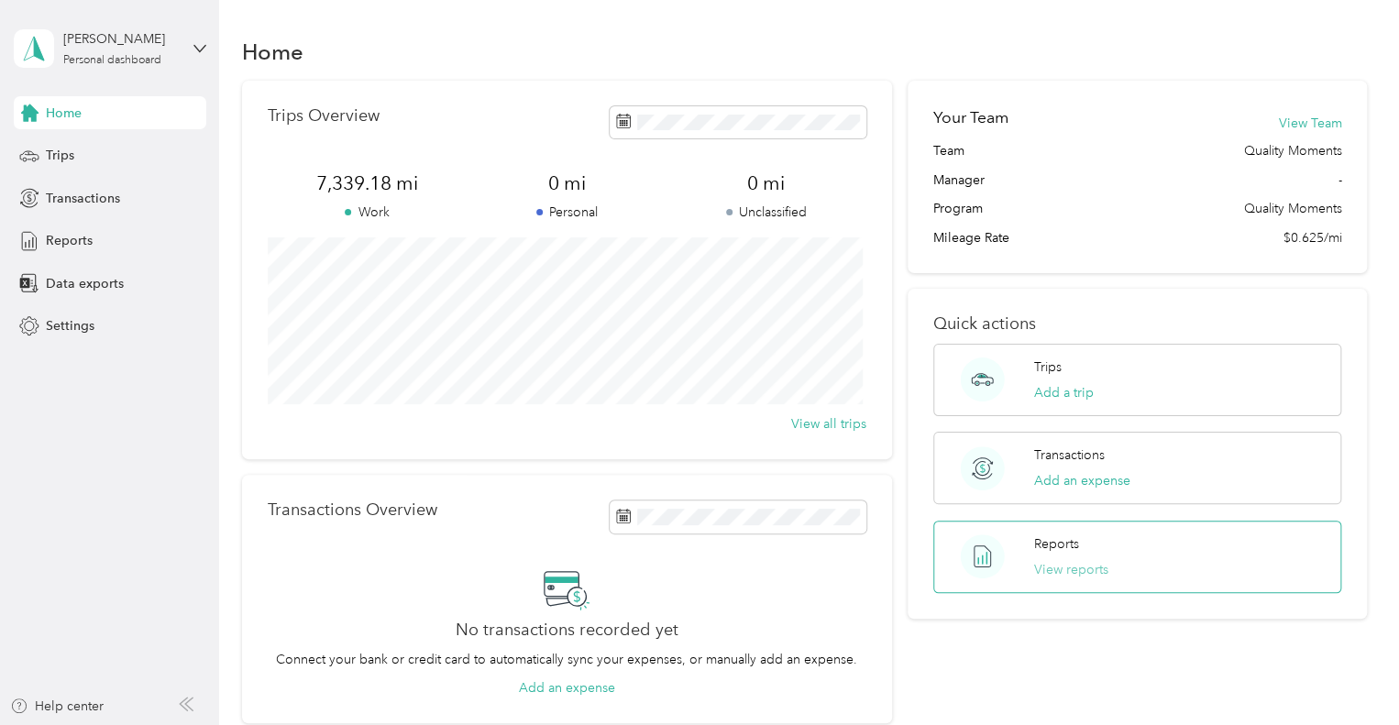
click at [1064, 572] on button "View reports" at bounding box center [1071, 569] width 74 height 19
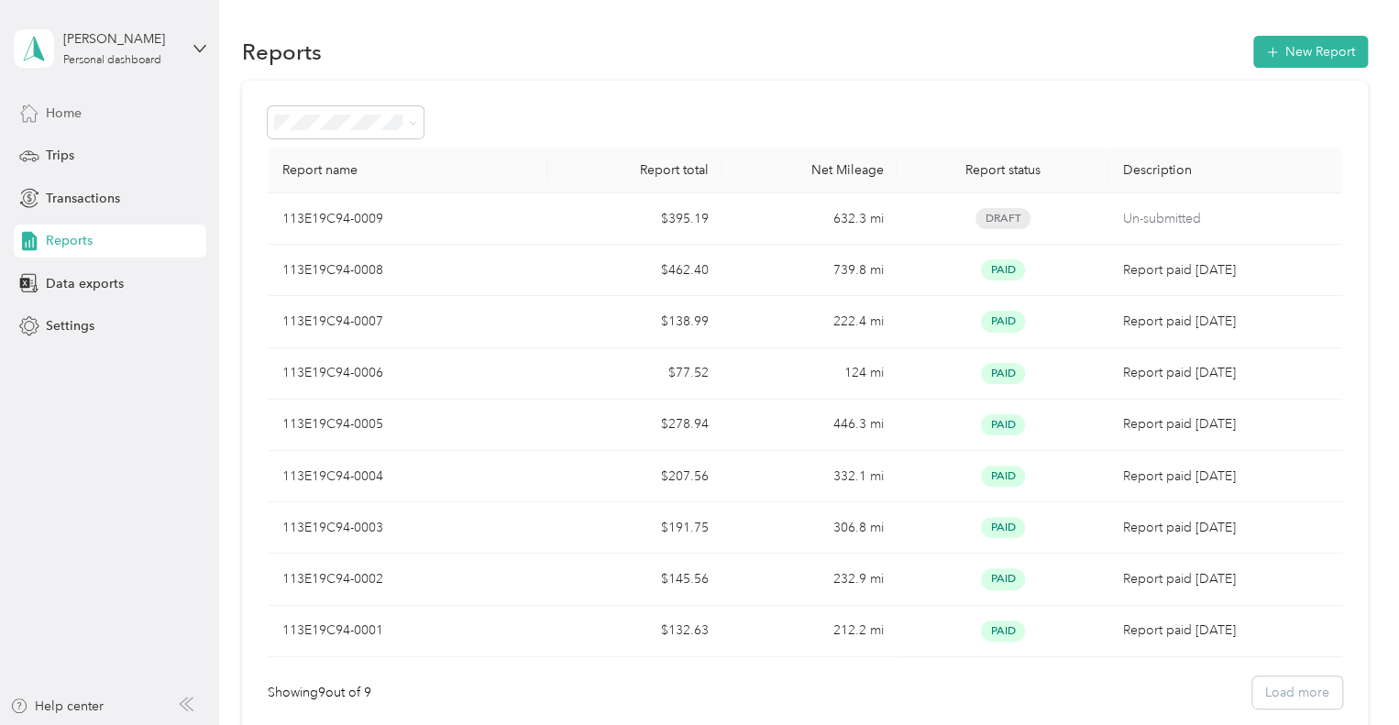
click at [122, 105] on div "Home" at bounding box center [110, 112] width 193 height 33
